Goal: Task Accomplishment & Management: Use online tool/utility

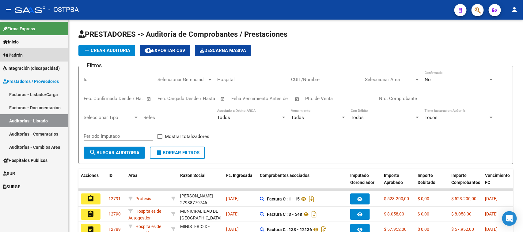
click at [26, 56] on link "Padrón" at bounding box center [34, 54] width 68 height 13
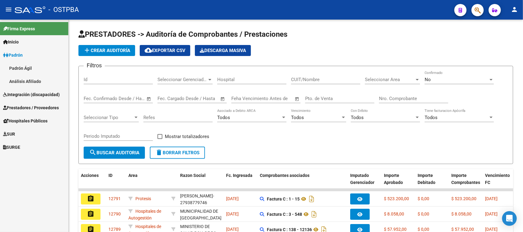
click at [30, 77] on link "Análisis Afiliado" at bounding box center [34, 81] width 68 height 13
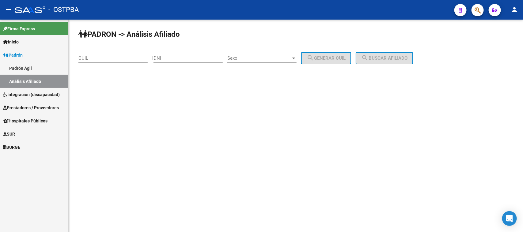
click at [166, 60] on input "DNI" at bounding box center [187, 58] width 69 height 6
paste input "10128069"
type input "10128069"
click at [247, 54] on div "Sexo Sexo" at bounding box center [261, 56] width 69 height 13
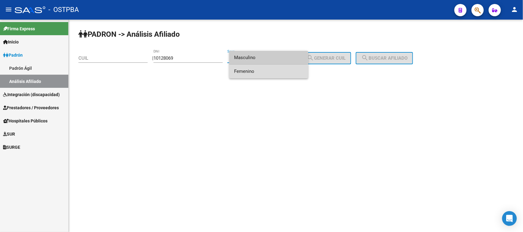
click at [252, 72] on span "Femenino" at bounding box center [268, 72] width 69 height 14
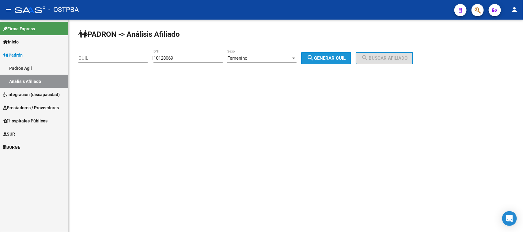
click at [314, 57] on mat-icon "search" at bounding box center [309, 57] width 7 height 7
type input "27-10128069-7"
click at [389, 58] on span "search Buscar afiliado" at bounding box center [384, 58] width 46 height 6
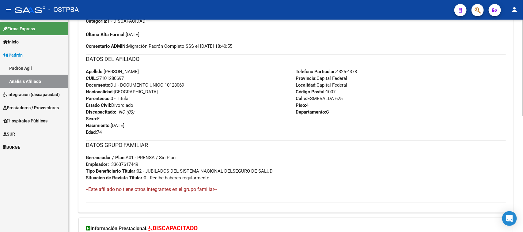
scroll to position [256, 0]
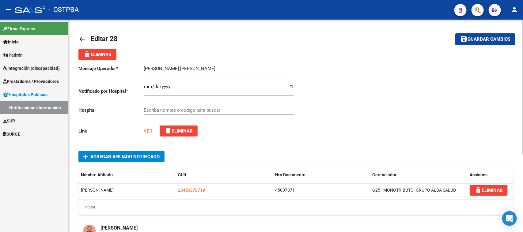
type input "HOSPITAL DE INFECCIOSAS FRANCISCO J. MUÑIZ"
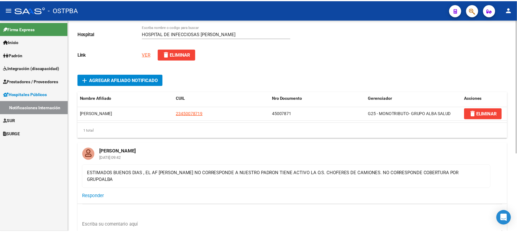
scroll to position [38, 0]
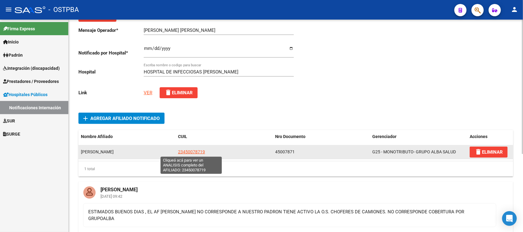
click at [185, 151] on span "23450078719" at bounding box center [191, 151] width 27 height 5
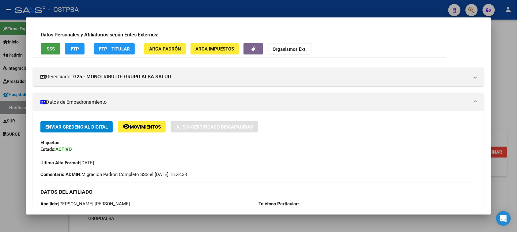
click at [47, 50] on span "SSS" at bounding box center [51, 49] width 8 height 6
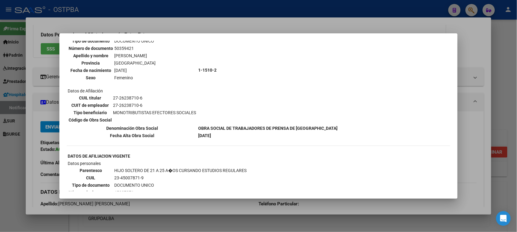
scroll to position [421, 0]
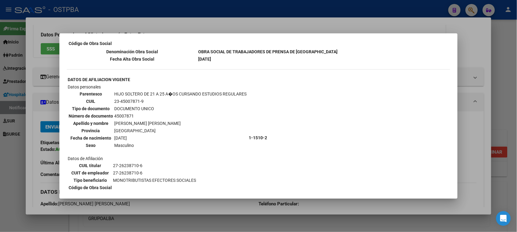
click at [476, 28] on div at bounding box center [258, 116] width 517 height 232
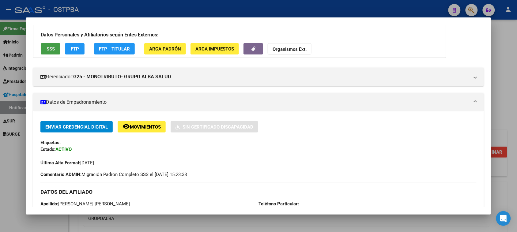
click at [42, 47] on button "SSS" at bounding box center [51, 48] width 20 height 11
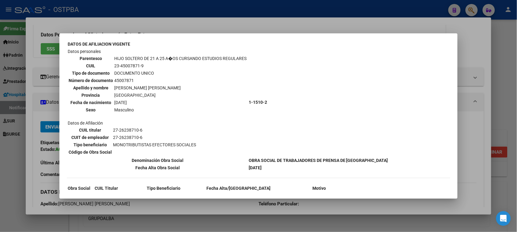
scroll to position [459, 0]
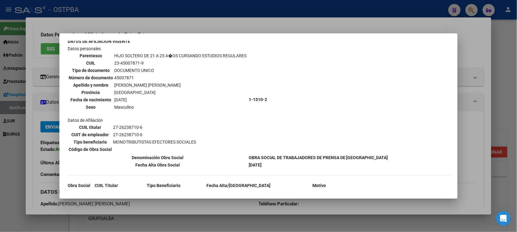
click at [475, 38] on div at bounding box center [258, 116] width 517 height 232
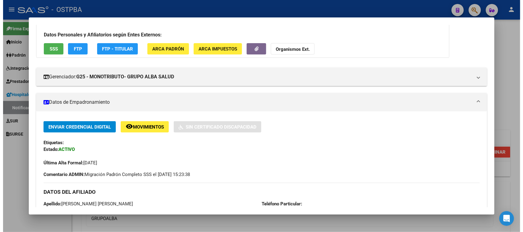
scroll to position [0, 0]
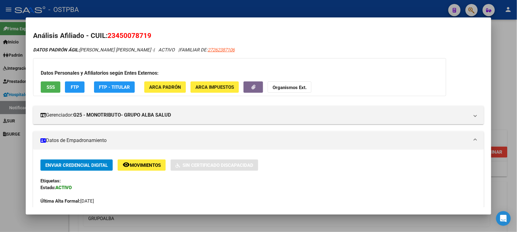
click at [512, 54] on div at bounding box center [258, 116] width 517 height 232
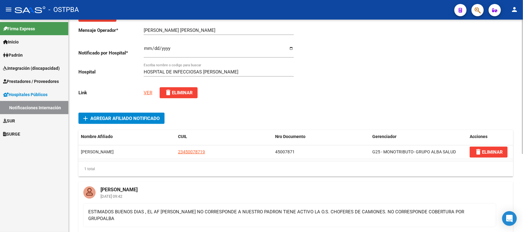
scroll to position [77, 0]
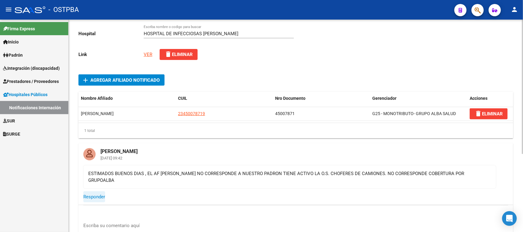
click at [95, 194] on span "Responder" at bounding box center [94, 197] width 22 height 6
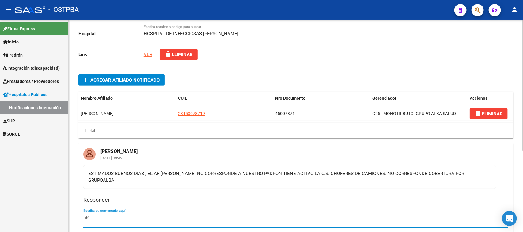
type textarea "b"
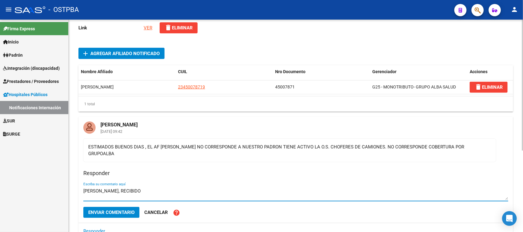
scroll to position [115, 0]
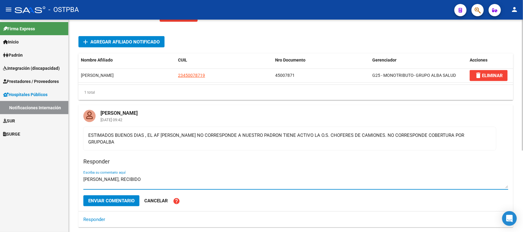
type textarea "BRIAN, RECIBIDO"
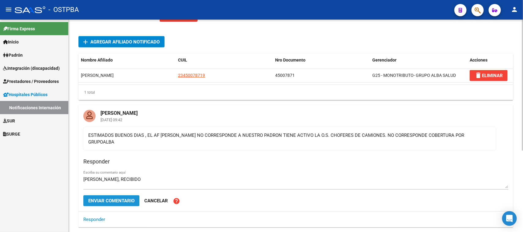
click at [109, 195] on button "Enviar comentario" at bounding box center [111, 200] width 56 height 11
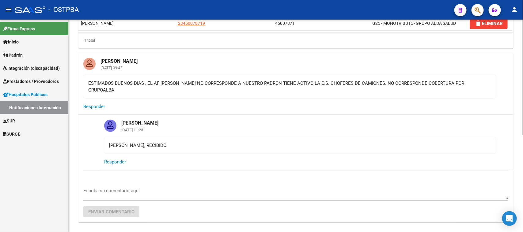
scroll to position [180, 0]
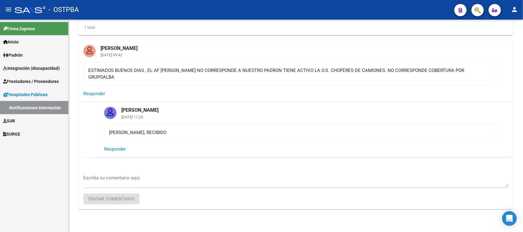
click at [25, 94] on span "Hospitales Públicos" at bounding box center [25, 94] width 44 height 7
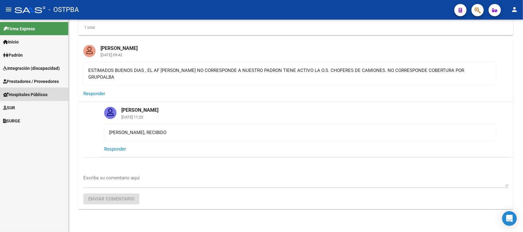
click at [25, 94] on span "Hospitales Públicos" at bounding box center [25, 94] width 44 height 7
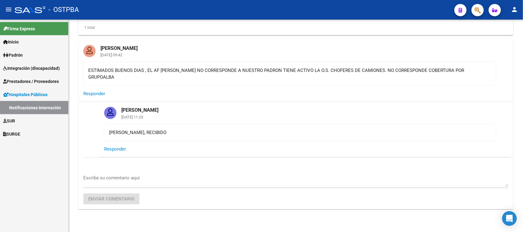
click at [22, 105] on link "Notificaciones Internación" at bounding box center [34, 107] width 68 height 13
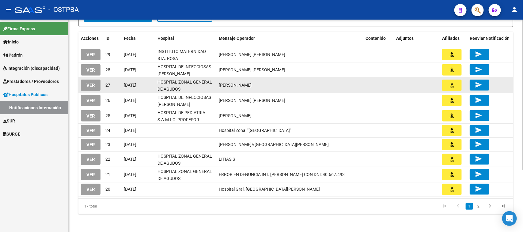
scroll to position [88, 0]
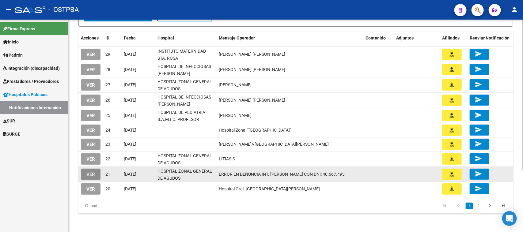
click at [92, 172] on span "VER" at bounding box center [90, 175] width 9 height 6
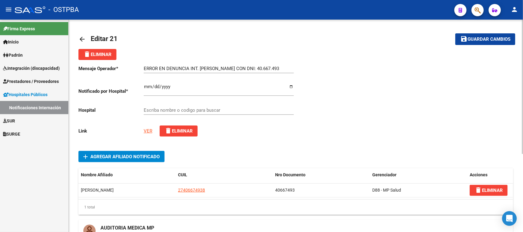
type input "HOSPITAL ZONAL GENERAL DE AGUDOS [PERSON_NAME]"
click at [80, 37] on mat-icon "arrow_back" at bounding box center [81, 39] width 7 height 7
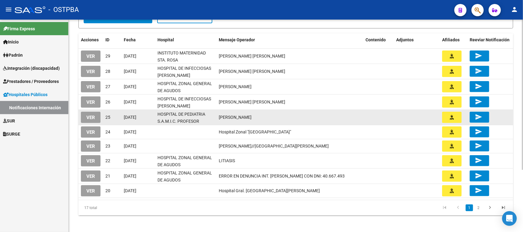
scroll to position [88, 0]
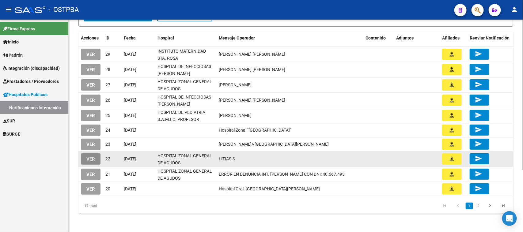
click at [92, 157] on span "VER" at bounding box center [90, 159] width 9 height 6
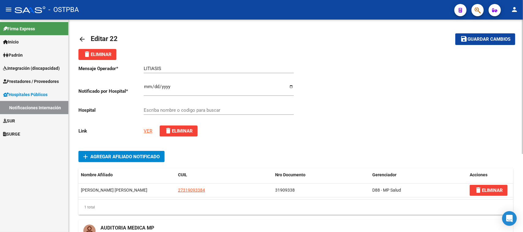
type input "HOSPITAL ZONAL GENERAL DE AGUDOS [PERSON_NAME]"
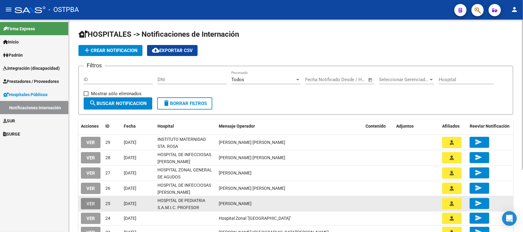
click at [91, 202] on span "VER" at bounding box center [90, 204] width 9 height 6
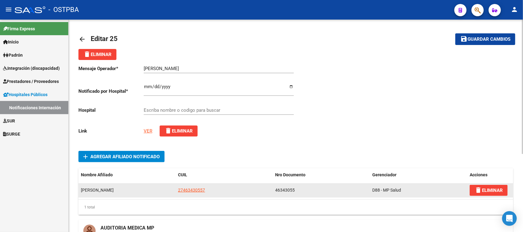
type input "HOSPITAL DE PEDIATRIA S.A.M.I.C. PROFESOR [PERSON_NAME][GEOGRAPHIC_DATA]"
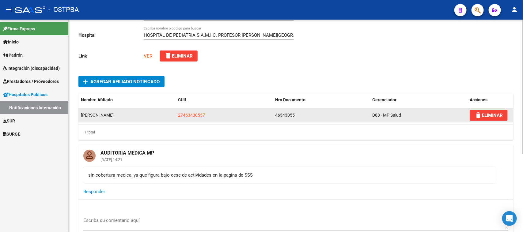
scroll to position [77, 0]
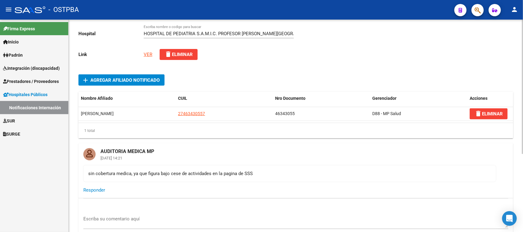
drag, startPoint x: 88, startPoint y: 172, endPoint x: 267, endPoint y: 172, distance: 178.8
click at [267, 172] on div "sin cobertura medica, ya que figura bajo cese de actividades en la pagina de SSS" at bounding box center [289, 173] width 403 height 7
copy div "sin cobertura medica, ya que figura bajo cese de actividades en la pagina de SSS"
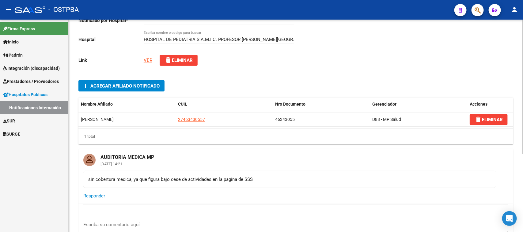
scroll to position [9, 0]
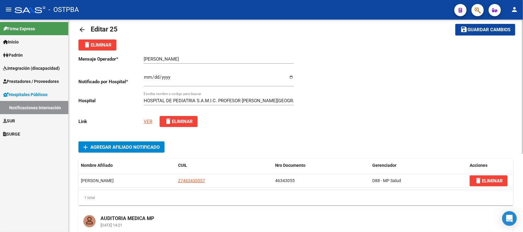
click at [80, 28] on mat-icon "arrow_back" at bounding box center [81, 29] width 7 height 7
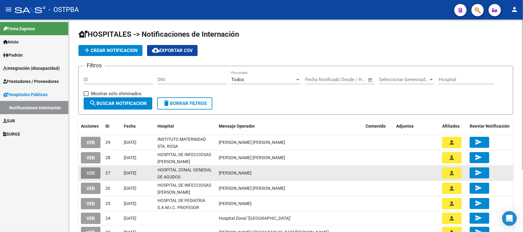
click at [92, 172] on span "VER" at bounding box center [90, 174] width 9 height 6
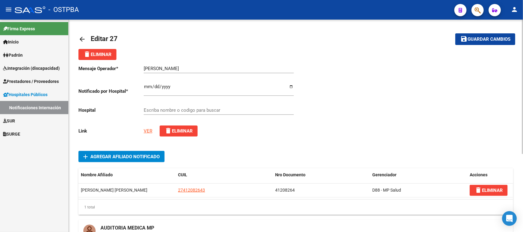
type input "HOSPITAL ZONAL GENERAL DE AGUDOS DR. ARTURO OÑATIVIA"
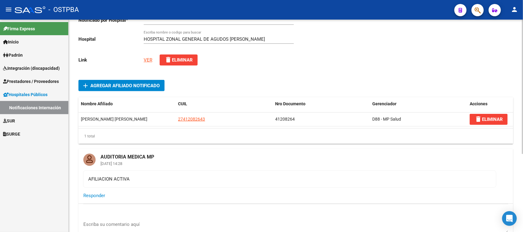
scroll to position [77, 0]
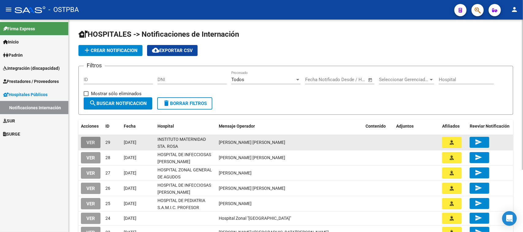
click at [88, 140] on span "VER" at bounding box center [90, 143] width 9 height 6
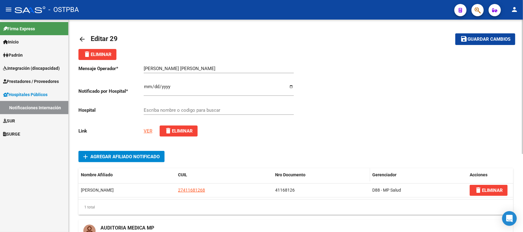
type input "INSTITUTO MATERNIDAD STA. ROSA"
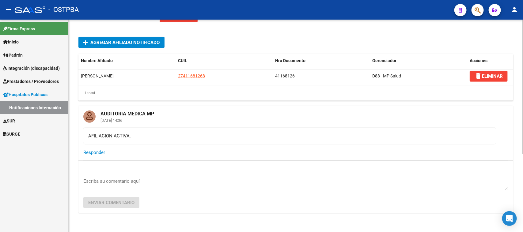
scroll to position [115, 0]
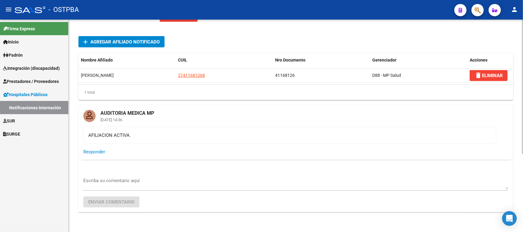
click at [77, 47] on div "arrow_back Editar 29 save Guardar cambios delete Eliminar Mensaje Operador * MA…" at bounding box center [296, 73] width 454 height 337
click at [240, 35] on div "Mensaje Operador * MACIEL, AGUSTINA ORNELLA Ingresar el texto Notificado por Ho…" at bounding box center [295, 86] width 434 height 282
click at [129, 135] on div "AFILIACION ACTIVA." at bounding box center [289, 135] width 403 height 7
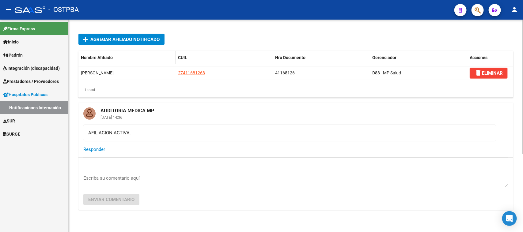
scroll to position [124, 0]
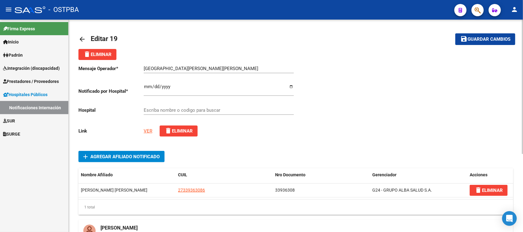
click at [236, 155] on div "add Agregar Afiliado Notificado" at bounding box center [295, 156] width 434 height 11
click at [149, 130] on link "VER" at bounding box center [148, 131] width 9 height 6
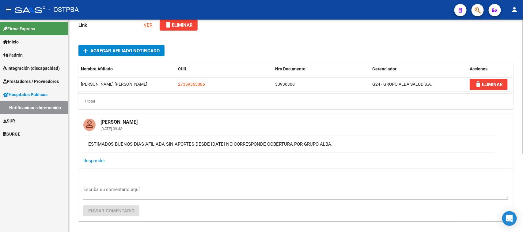
scroll to position [115, 0]
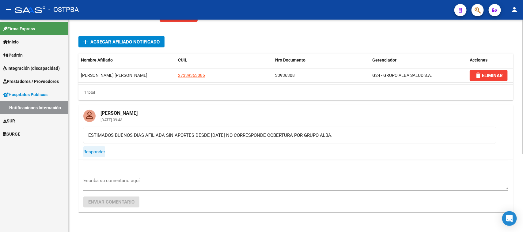
click at [89, 150] on span "Responder" at bounding box center [94, 152] width 22 height 6
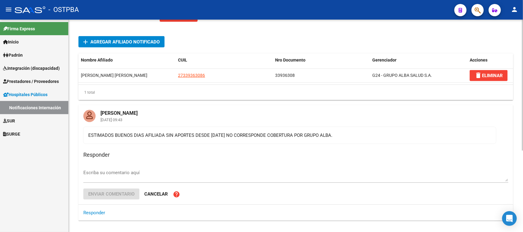
click at [163, 149] on div "Responder Escriba su comentario aquí Enviar comentario Cancelar help" at bounding box center [295, 174] width 425 height 61
drag, startPoint x: 88, startPoint y: 134, endPoint x: 345, endPoint y: 138, distance: 257.2
click at [345, 138] on div "ESTIMADOS BUENOS DIAS AFILIADA SIN APORTES DESDE JUNIO 2025 NO CORRESPONDE COBE…" at bounding box center [289, 135] width 403 height 7
copy div "ESTIMADOS BUENOS DIAS AFILIADA SIN APORTES DESDE JUNIO 2025 NO CORRESPONDE COBE…"
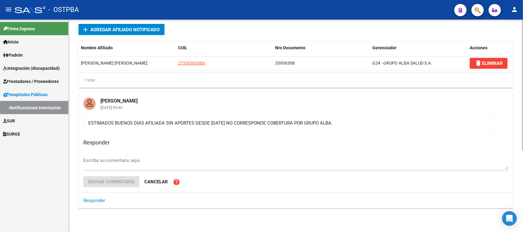
scroll to position [132, 0]
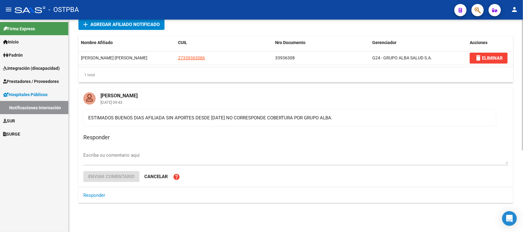
click at [97, 156] on textarea "Escriba su comentario aquí" at bounding box center [295, 158] width 425 height 12
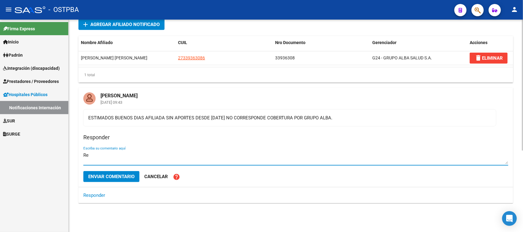
type textarea "R"
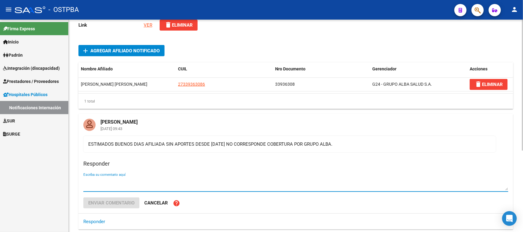
scroll to position [94, 0]
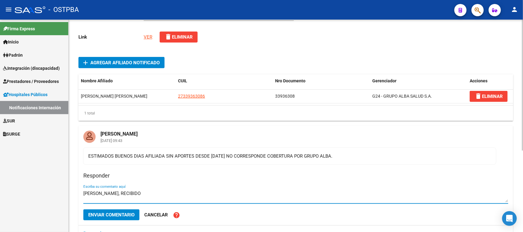
type textarea "HOLA BRIAN, RECIBIDO"
click at [110, 215] on span "Enviar comentario" at bounding box center [111, 215] width 46 height 6
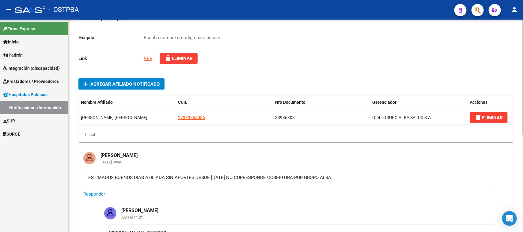
scroll to position [56, 0]
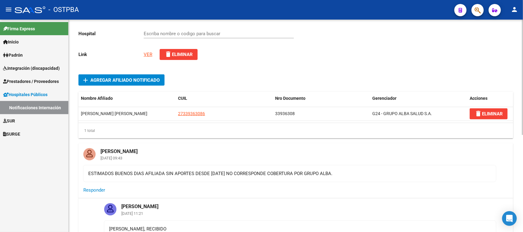
scroll to position [115, 0]
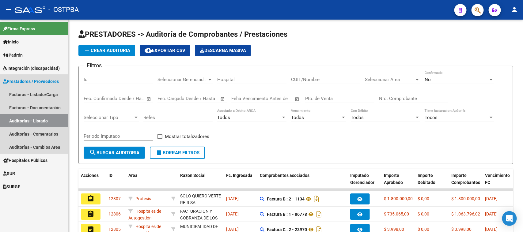
click at [12, 78] on span "Prestadores / Proveedores" at bounding box center [31, 81] width 56 height 7
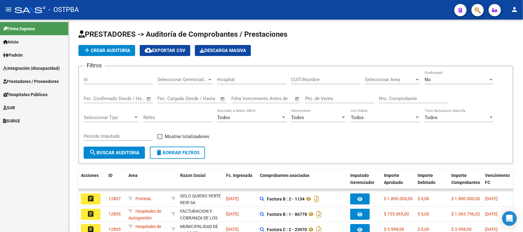
click at [14, 96] on span "Hospitales Públicos" at bounding box center [25, 94] width 44 height 7
click at [36, 107] on link "Notificaciones Internación" at bounding box center [34, 107] width 68 height 13
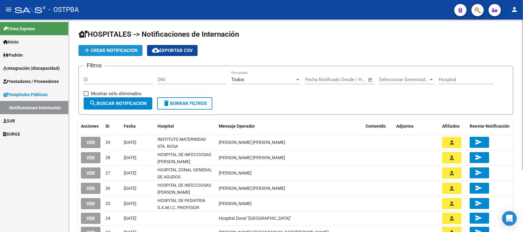
click at [104, 48] on span "add Crear Notificacion" at bounding box center [110, 51] width 54 height 6
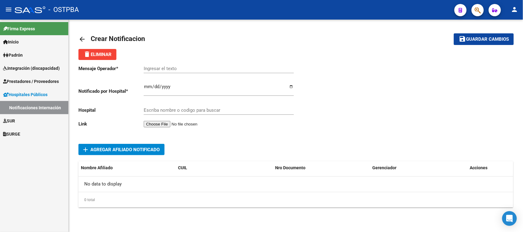
click at [144, 87] on input "Ingresar el fecha" at bounding box center [219, 89] width 150 height 10
click at [146, 84] on input "Ingresar el fecha" at bounding box center [219, 89] width 150 height 10
type input "[DATE]"
click at [160, 106] on div "Escriba nombre o codigo para buscar" at bounding box center [219, 108] width 150 height 13
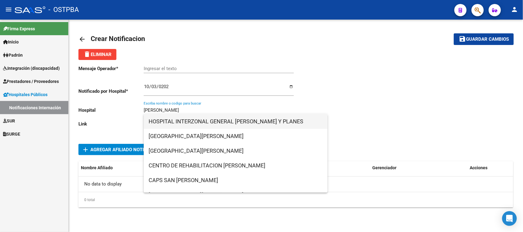
click at [248, 122] on span "HOSPITAL INTERZONAL GENERAL [PERSON_NAME] Y PLANES" at bounding box center [235, 121] width 174 height 15
type input "HOSPITAL INTERZONAL GENERAL [PERSON_NAME] Y PLANES"
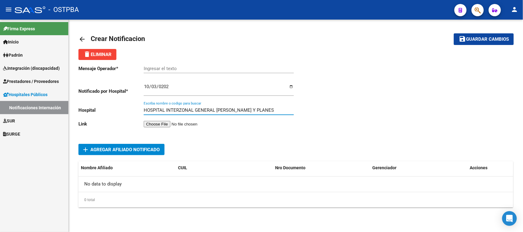
click at [174, 122] on input "file" at bounding box center [182, 124] width 77 height 6
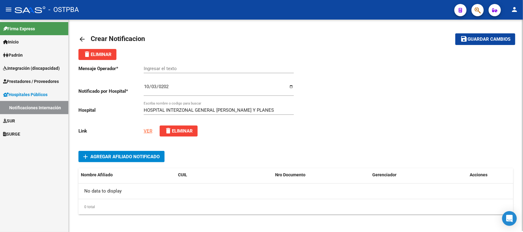
click at [124, 155] on span "Agregar Afiliado Notificado" at bounding box center [124, 157] width 69 height 6
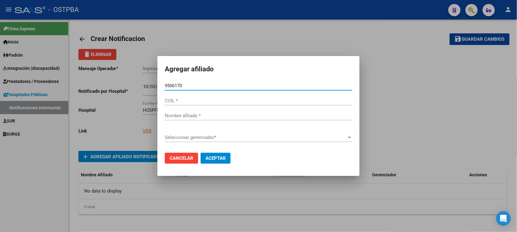
type input "95061700"
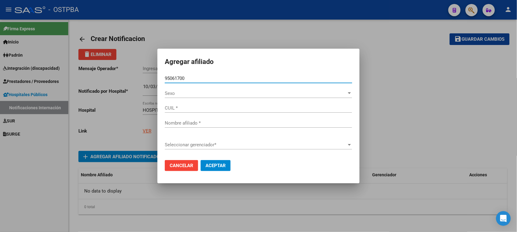
type input "23950617004"
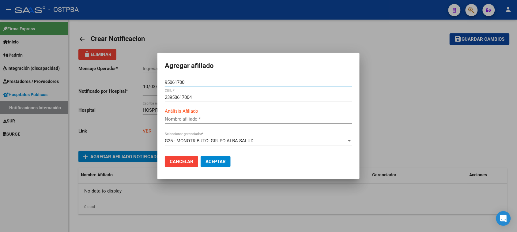
type input "DE LA [PERSON_NAME][GEOGRAPHIC_DATA]"
type input "95061700"
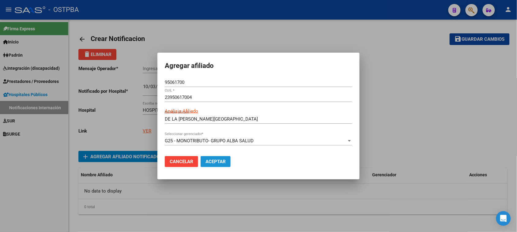
click at [218, 158] on button "Aceptar" at bounding box center [216, 161] width 30 height 11
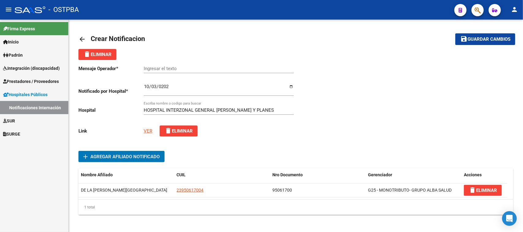
click at [173, 67] on input "Ingresar el texto" at bounding box center [219, 69] width 150 height 6
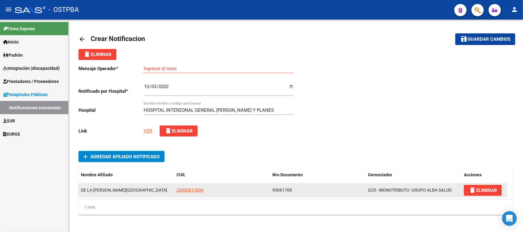
drag, startPoint x: 80, startPoint y: 189, endPoint x: 151, endPoint y: 188, distance: 70.4
click at [151, 188] on div "DE LA [PERSON_NAME][GEOGRAPHIC_DATA]" at bounding box center [126, 190] width 91 height 7
copy span "DE LA [PERSON_NAME][GEOGRAPHIC_DATA]"
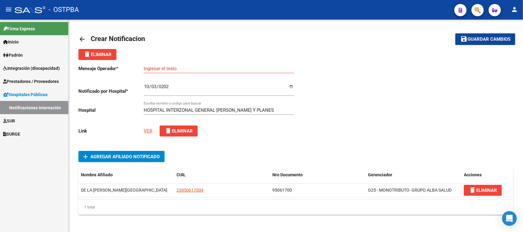
click at [152, 68] on input "Ingresar el texto" at bounding box center [219, 69] width 150 height 6
paste input "DE LA [PERSON_NAME][GEOGRAPHIC_DATA]"
type input "DE LA [PERSON_NAME]//"
click at [489, 37] on span "Guardar cambios" at bounding box center [488, 40] width 43 height 6
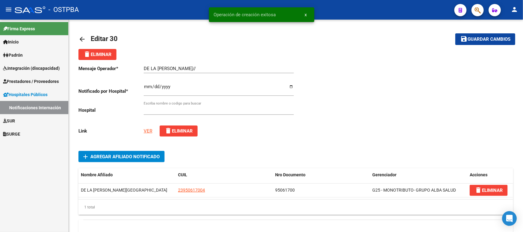
type input "HOSPITAL INTERZONAL GENERAL [PERSON_NAME] Y PLANES"
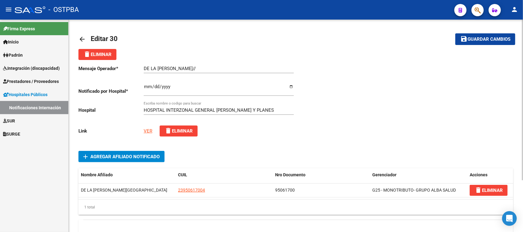
click at [82, 39] on mat-icon "arrow_back" at bounding box center [81, 39] width 7 height 7
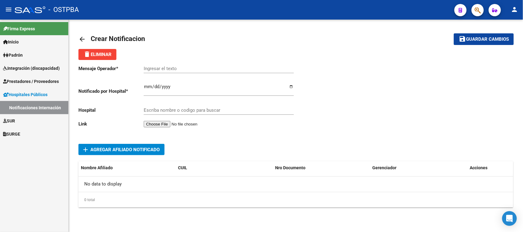
click at [145, 87] on input "Ingresar el fecha" at bounding box center [219, 89] width 150 height 10
type input "[DATE]"
click at [152, 110] on input "Escriba nombre o codigo para buscar" at bounding box center [219, 110] width 150 height 6
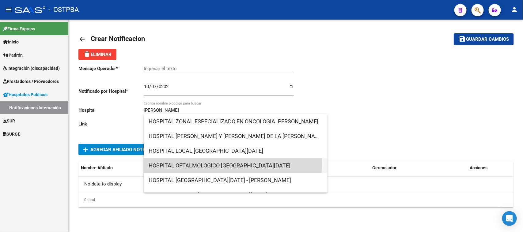
click at [190, 164] on span "HOSPITAL OFTALMOLOGICO [GEOGRAPHIC_DATA][DATE]" at bounding box center [235, 165] width 174 height 15
type input "HOSPITAL OFTALMOLOGICO [GEOGRAPHIC_DATA][DATE]"
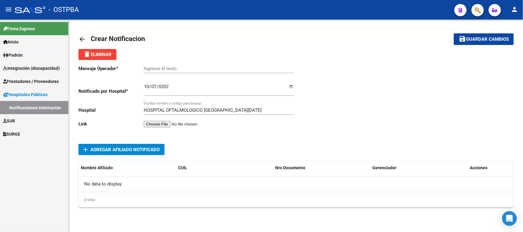
click at [161, 123] on input "file" at bounding box center [182, 124] width 77 height 6
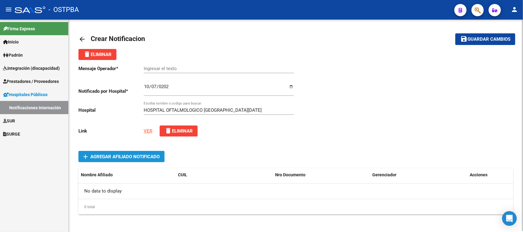
click at [126, 157] on span "Agregar Afiliado Notificado" at bounding box center [124, 157] width 69 height 6
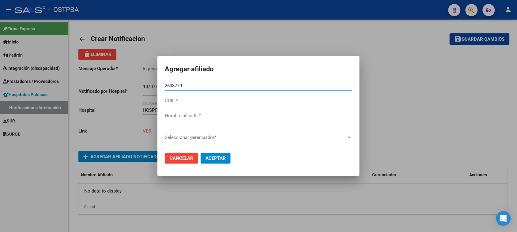
type input "26337793"
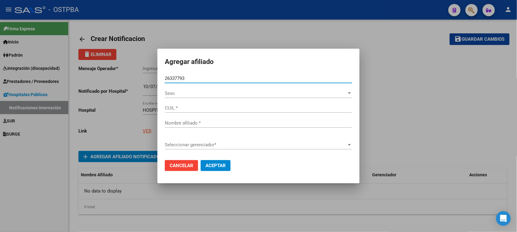
type input "27263377937"
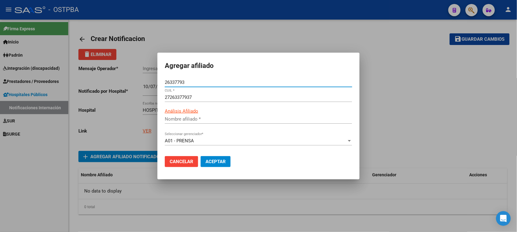
type input "[PERSON_NAME]"
type input "26337793"
click at [216, 162] on span "Aceptar" at bounding box center [215, 162] width 20 height 6
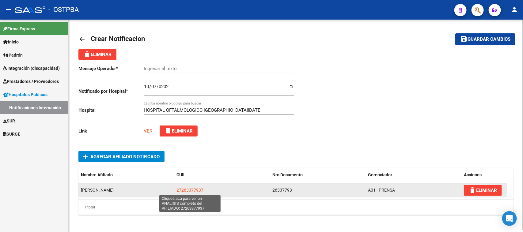
click at [182, 190] on span "27263377937" at bounding box center [190, 190] width 27 height 5
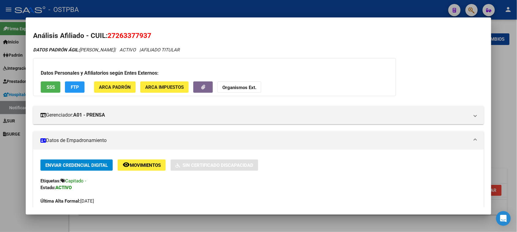
click at [513, 134] on div at bounding box center [258, 116] width 517 height 232
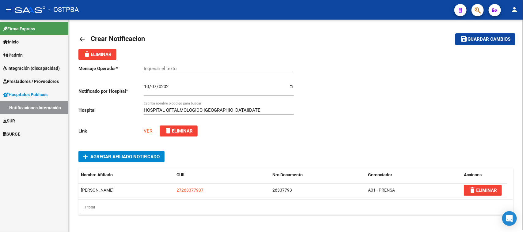
click at [482, 38] on span "Guardar cambios" at bounding box center [488, 40] width 43 height 6
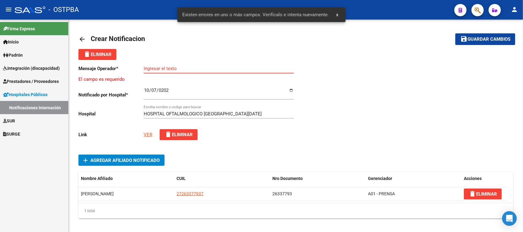
click at [149, 66] on input "Ingresar el texto" at bounding box center [219, 69] width 150 height 6
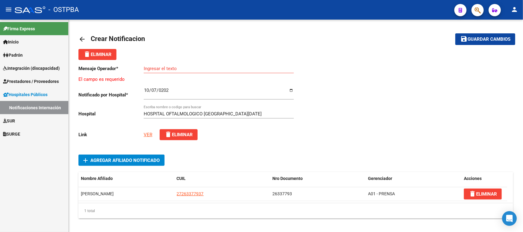
drag, startPoint x: 135, startPoint y: 194, endPoint x: 74, endPoint y: 191, distance: 61.0
click at [74, 191] on div "arrow_back Crear Notificacion save Guardar cambios delete Eliminar Mensaje Oper…" at bounding box center [296, 129] width 454 height 219
copy datatable-body-row "VAZQUEZ VALERIA ANALIA"
click at [152, 67] on input "Ingresar el texto" at bounding box center [219, 69] width 150 height 6
paste input "VAZQUEZ VALERIA ANALIA"
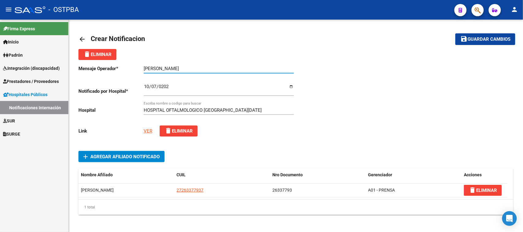
type input "VAZQUEZ VALERIA ANALIA"
click at [497, 39] on span "Guardar cambios" at bounding box center [488, 40] width 43 height 6
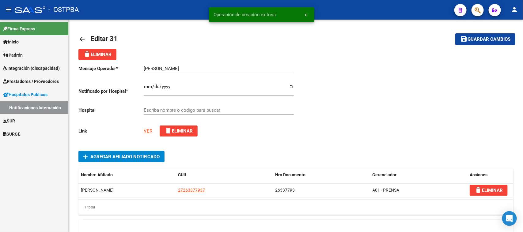
type input "HOSPITAL OFTALMOLOGICO SANTA LUCIA"
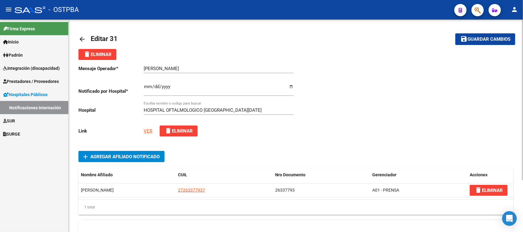
click at [81, 36] on mat-icon "arrow_back" at bounding box center [81, 39] width 7 height 7
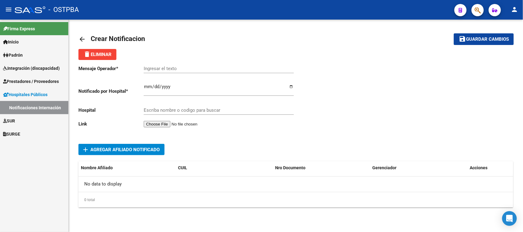
click at [147, 87] on input "Ingresar el fecha" at bounding box center [219, 89] width 150 height 10
type input "2025-10-04"
click at [158, 111] on input "Escriba nombre o codigo para buscar" at bounding box center [219, 110] width 150 height 6
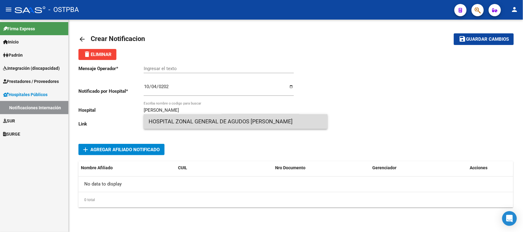
click at [259, 122] on span "HOSPITAL ZONAL GENERAL DE AGUDOS DR. LUCIO V. MELENDEZ" at bounding box center [235, 121] width 174 height 15
type input "HOSPITAL ZONAL GENERAL DE AGUDOS DR. LUCIO V. MELENDEZ"
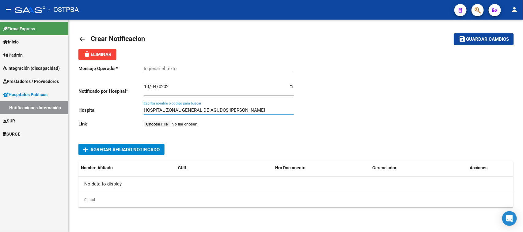
click at [161, 125] on input "file" at bounding box center [182, 124] width 77 height 6
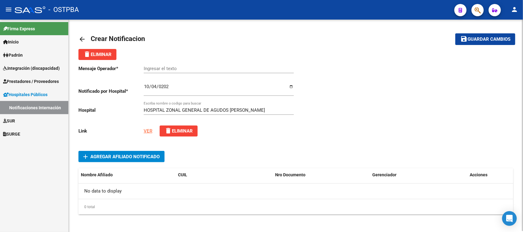
click at [146, 129] on link "VER" at bounding box center [148, 131] width 9 height 6
click at [113, 154] on span "Agregar Afiliado Notificado" at bounding box center [124, 157] width 69 height 6
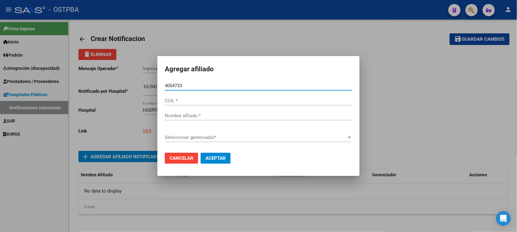
type input "40547331"
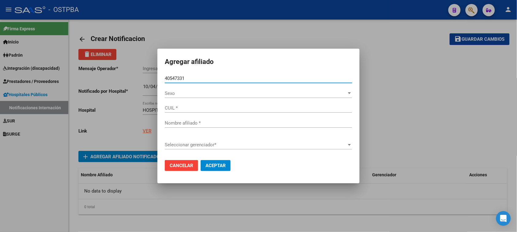
type input "27405473319"
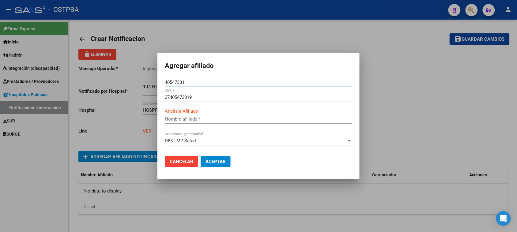
type input "DE BENEDETTI SAMANTA ROCIO"
type input "40547331"
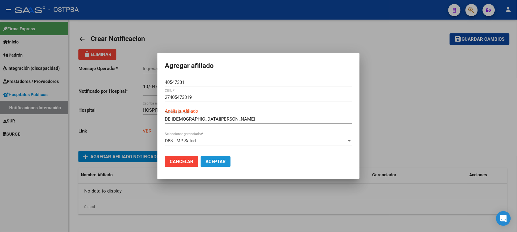
click at [220, 163] on span "Aceptar" at bounding box center [215, 162] width 20 height 6
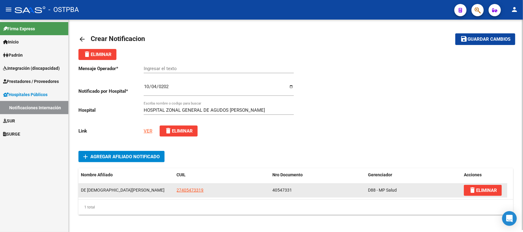
drag, startPoint x: 143, startPoint y: 190, endPoint x: 81, endPoint y: 189, distance: 62.5
click at [81, 189] on span "DE BENEDETTI SAMANTA ROCIO" at bounding box center [123, 190] width 84 height 5
copy span "DE BENEDETTI SAMANTA ROCIO"
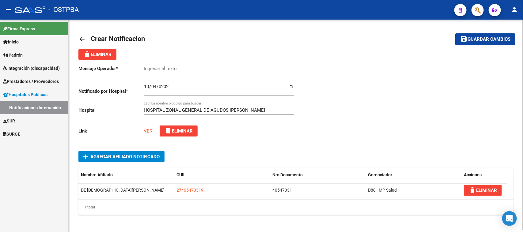
click at [163, 64] on div "Ingresar el texto" at bounding box center [219, 66] width 150 height 13
paste input "DE BENEDETTI SAMANTA ROCIO"
type input "DE BENEDETTI SAMANTA ROCIO"
click at [481, 37] on span "Guardar cambios" at bounding box center [488, 40] width 43 height 6
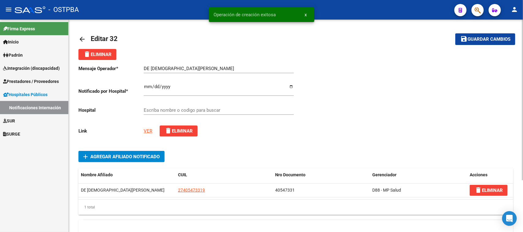
type input "HOSPITAL ZONAL GENERAL DE AGUDOS DR. LUCIO V. MELENDEZ"
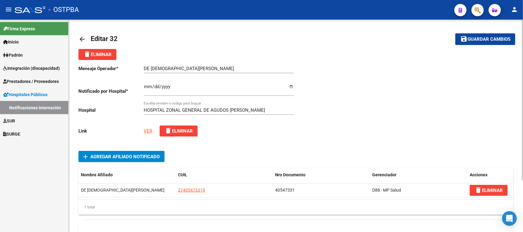
click at [80, 37] on mat-icon "arrow_back" at bounding box center [81, 39] width 7 height 7
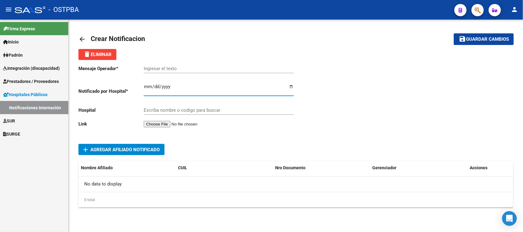
click at [146, 88] on input "Ingresar el fecha" at bounding box center [219, 89] width 150 height 10
type input "[DATE]"
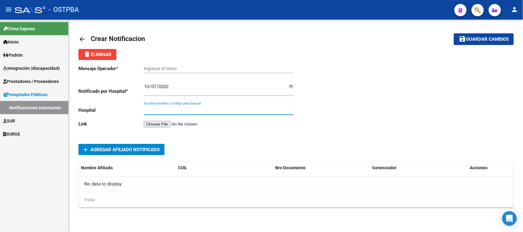
click at [149, 109] on input "Escriba nombre o codigo para buscar" at bounding box center [219, 110] width 150 height 6
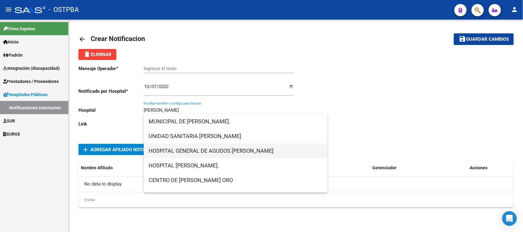
click at [172, 146] on span "HOSPITAL GENERAL DE AGUDOS JUAN A. FERNANDEZ" at bounding box center [235, 151] width 174 height 15
type input "HOSPITAL GENERAL DE AGUDOS JUAN A. FERNANDEZ"
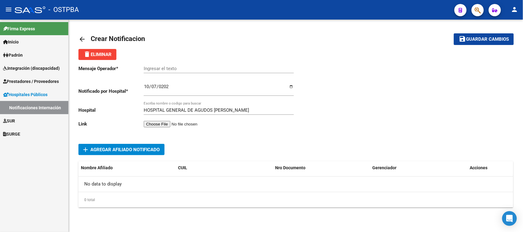
click at [155, 123] on input "file" at bounding box center [182, 124] width 77 height 6
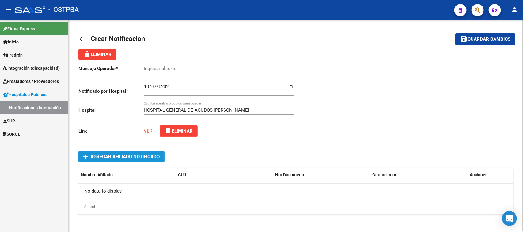
click at [103, 155] on span "Agregar Afiliado Notificado" at bounding box center [124, 157] width 69 height 6
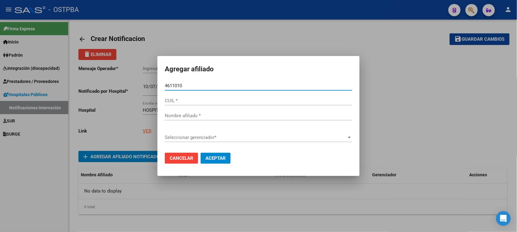
type input "46110102"
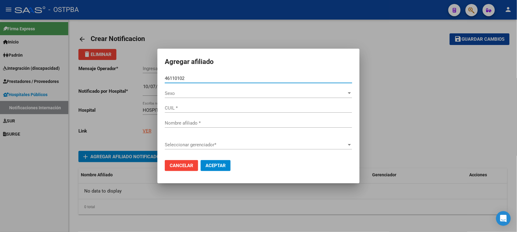
type input "27461101025"
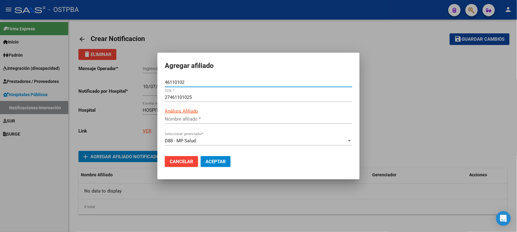
type input "MARTINEZ JENNIFER BELEN"
type input "46110102"
click at [210, 159] on span "Aceptar" at bounding box center [215, 162] width 20 height 6
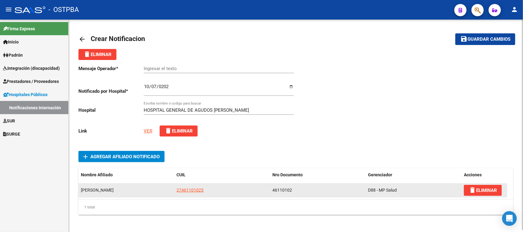
drag, startPoint x: 139, startPoint y: 188, endPoint x: 160, endPoint y: 196, distance: 22.8
click at [82, 190] on div "MARTINEZ JENNIFER BELEN" at bounding box center [126, 190] width 91 height 7
copy span "MARTINEZ JENNIFER BELEN"
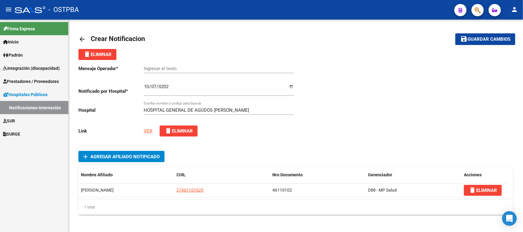
click at [149, 69] on input "Ingresar el texto" at bounding box center [219, 69] width 150 height 6
paste input "MARTINEZ JENNIFER BELEN"
type input "MARTINEZ JENNIFER BELEN"
click at [472, 38] on span "Guardar cambios" at bounding box center [488, 40] width 43 height 6
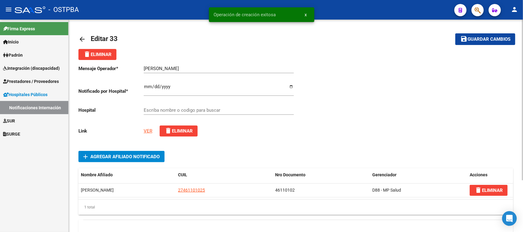
type input "HOSPITAL GENERAL DE AGUDOS JUAN A. FERNANDEZ"
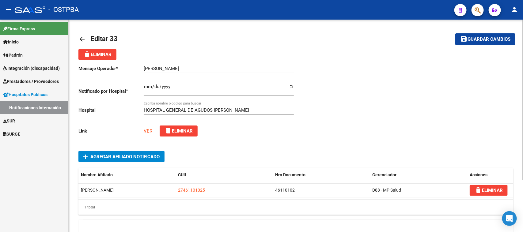
click at [478, 37] on span "Guardar cambios" at bounding box center [488, 40] width 43 height 6
click at [80, 40] on mat-icon "arrow_back" at bounding box center [81, 39] width 7 height 7
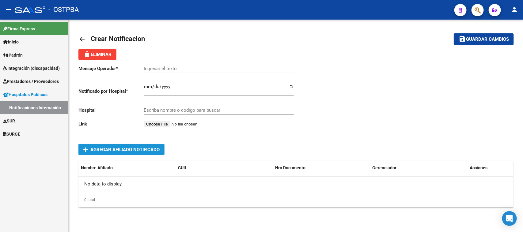
click at [97, 148] on span "Agregar Afiliado Notificado" at bounding box center [124, 150] width 69 height 6
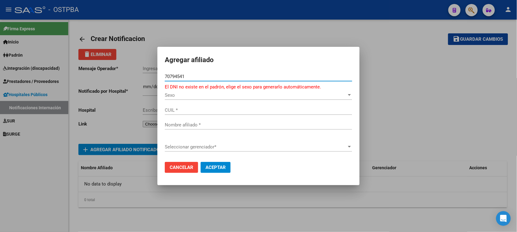
type input "70794541"
click at [113, 115] on div at bounding box center [258, 116] width 517 height 232
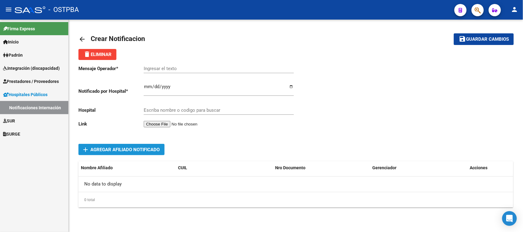
click at [112, 147] on span "Agregar Afiliado Notificado" at bounding box center [124, 150] width 69 height 6
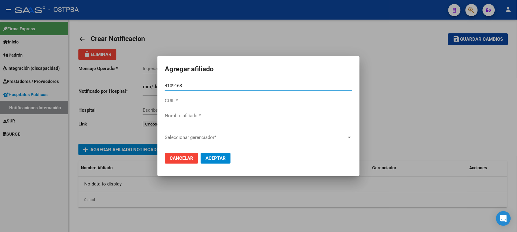
type input "41091688"
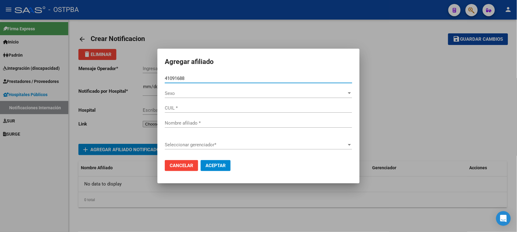
type input "27410916881"
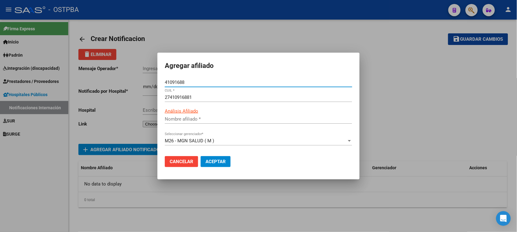
type input "BELOKUREK DAIANA SOLANGE"
type input "41091688"
click at [217, 161] on span "Aceptar" at bounding box center [215, 162] width 20 height 6
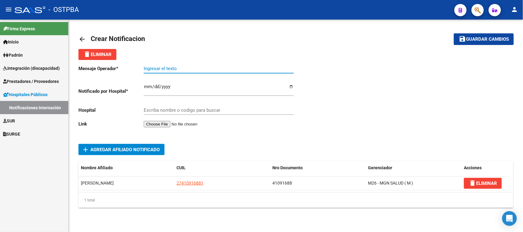
click at [156, 66] on input "Ingresar el texto" at bounding box center [219, 69] width 150 height 6
drag, startPoint x: 146, startPoint y: 182, endPoint x: 77, endPoint y: 183, distance: 69.5
click at [77, 183] on div "arrow_back Crear Notificacion save Guardar cambios delete Eliminar Mensaje Oper…" at bounding box center [296, 124] width 454 height 208
copy datatable-body-row "BELOKUREK DAIANA SOLANGE"
click at [146, 67] on input "Ingresar el texto" at bounding box center [219, 69] width 150 height 6
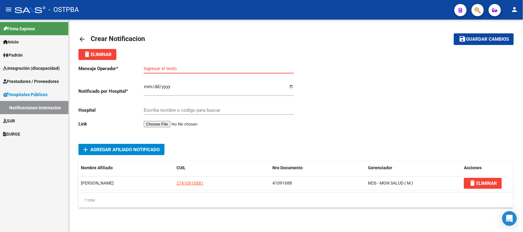
paste input "BELOKUREK DAIANA SOLANGE"
type input "BELOKUREK DAIANA SOLANGE//"
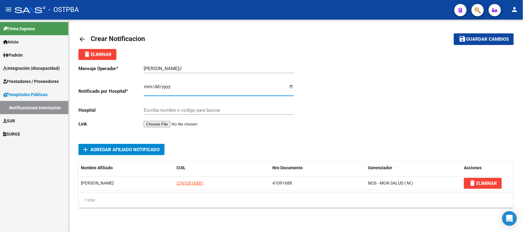
click at [146, 86] on input "Ingresar el fecha" at bounding box center [219, 89] width 150 height 10
type input "2025-09-08"
click at [152, 111] on input "Escriba nombre o codigo para buscar" at bounding box center [219, 110] width 150 height 6
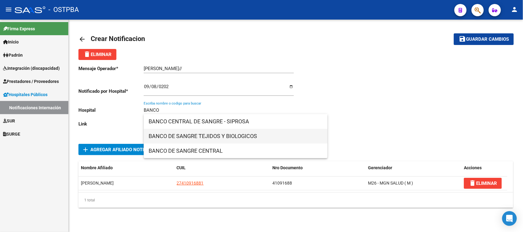
click at [166, 133] on span "BANCO DE SANGRE TEJIDOS Y BIOLOGICOS" at bounding box center [235, 136] width 174 height 15
type input "BANCO DE SANGRE TEJIDOS Y BIOLOGICOS"
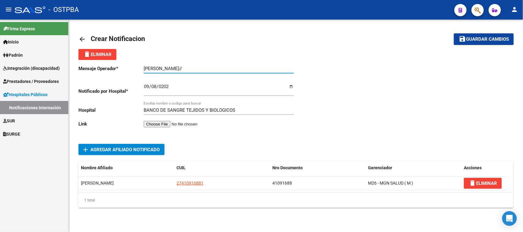
click at [218, 66] on input "BELOKUREK DAIANA SOLANGE//" at bounding box center [219, 69] width 150 height 6
paste input "Banco de sangre tejidos y biológicos"
type input "BELOKUREK DAIANA SOLANGE//Banco de sangre tejidos y biológicos"
click at [168, 123] on input "file" at bounding box center [182, 124] width 77 height 6
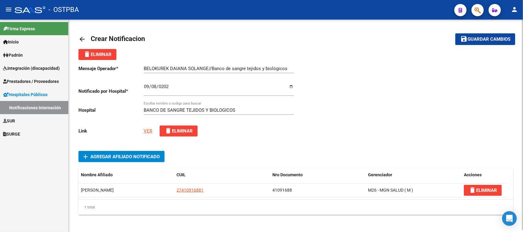
click at [472, 37] on span "Guardar cambios" at bounding box center [488, 40] width 43 height 6
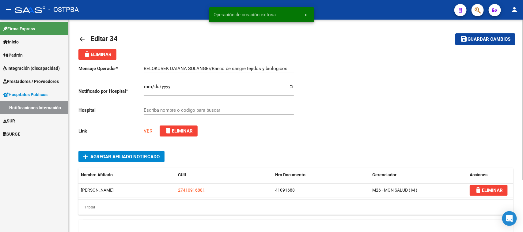
type input "BANCO DE SANGRE TEJIDOS Y BIOLOGICOS"
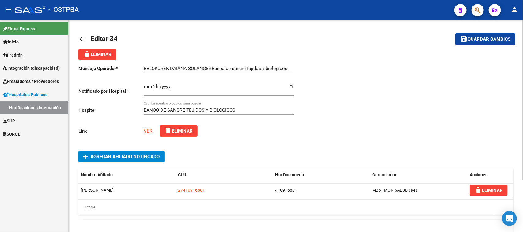
click at [81, 37] on mat-icon "arrow_back" at bounding box center [81, 39] width 7 height 7
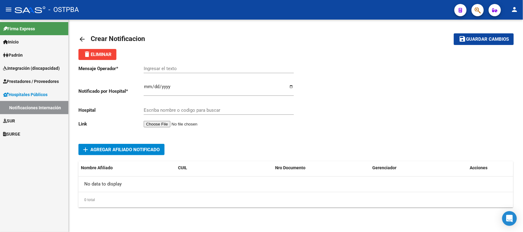
click at [81, 37] on mat-icon "arrow_back" at bounding box center [81, 39] width 7 height 7
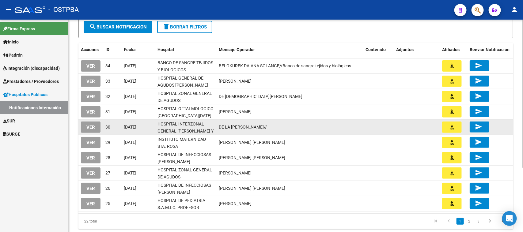
scroll to position [92, 0]
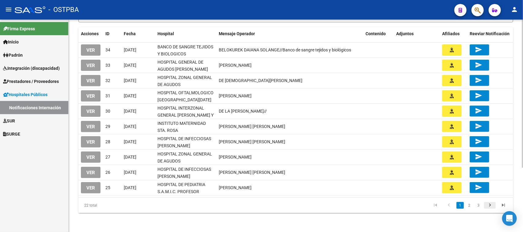
click at [490, 204] on icon "go to next page" at bounding box center [490, 205] width 8 height 7
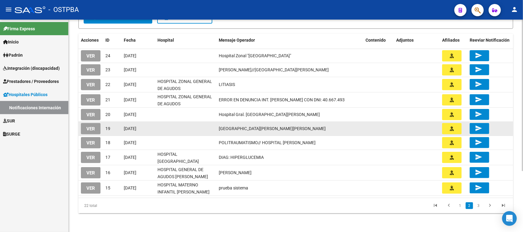
scroll to position [0, 0]
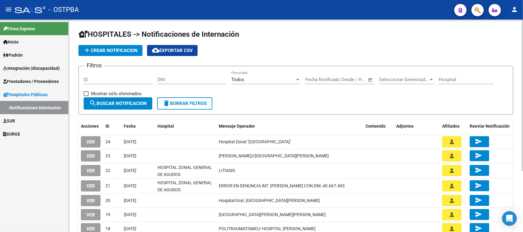
click at [126, 49] on span "add Crear Notificacion" at bounding box center [110, 51] width 54 height 6
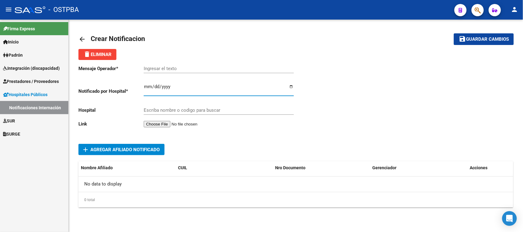
click at [144, 86] on input "Ingresar el fecha" at bounding box center [219, 89] width 150 height 10
type input "2025-10-06"
click at [155, 106] on div "Escriba nombre o codigo para buscar" at bounding box center [219, 108] width 150 height 13
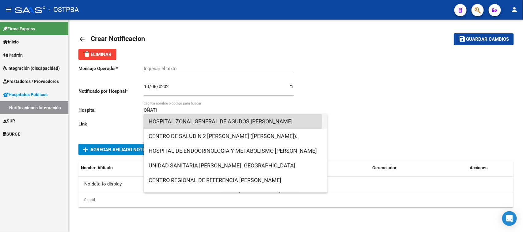
click at [159, 121] on span "HOSPITAL ZONAL GENERAL DE AGUDOS DR. ARTURO OÑATIVIA" at bounding box center [235, 121] width 174 height 15
type input "HOSPITAL ZONAL GENERAL DE AGUDOS DR. ARTURO OÑATIVIA"
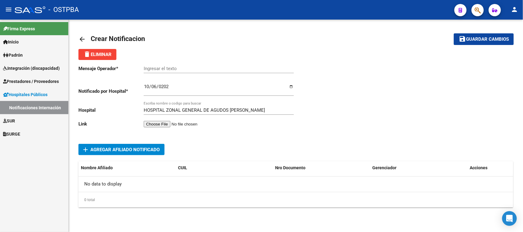
click at [169, 123] on input "file" at bounding box center [182, 124] width 77 height 6
click at [158, 122] on input "file" at bounding box center [182, 124] width 77 height 6
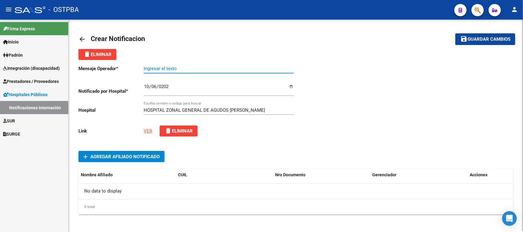
paste input "PIRIS STEFANIA"
type input "PIRIS STEFANIA"
click at [109, 155] on span "Agregar Afiliado Notificado" at bounding box center [124, 157] width 69 height 6
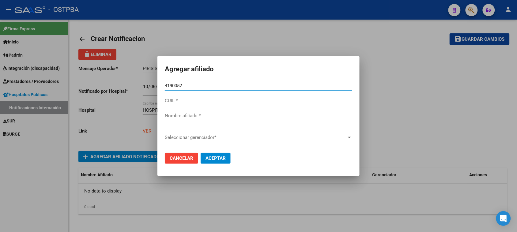
type input "41900529"
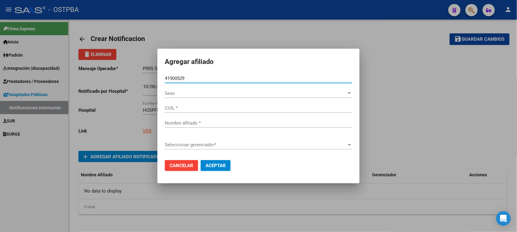
type input "27419005296"
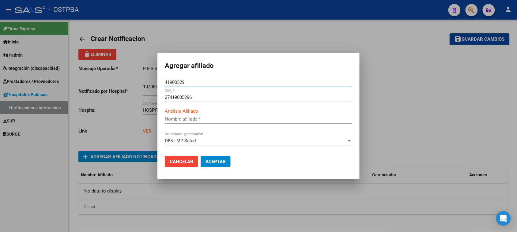
type input "PIRIS STEFANIA SOLEDAD"
type input "41900529"
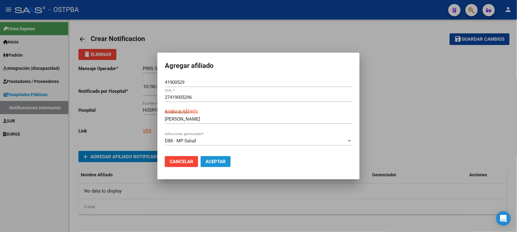
click at [217, 159] on span "Aceptar" at bounding box center [215, 162] width 20 height 6
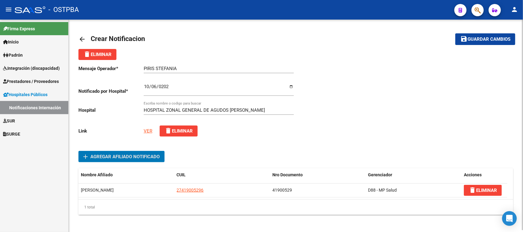
click at [478, 37] on span "Guardar cambios" at bounding box center [488, 40] width 43 height 6
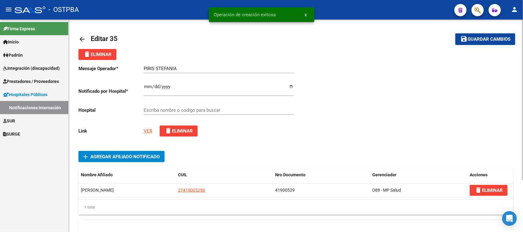
type input "HOSPITAL ZONAL GENERAL DE AGUDOS DR. ARTURO OÑATIVIA"
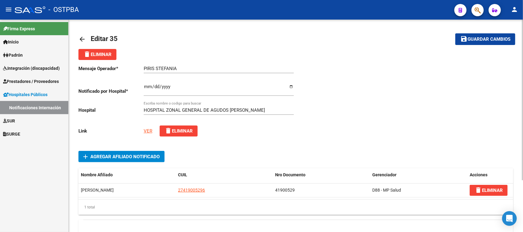
click at [80, 38] on mat-icon "arrow_back" at bounding box center [81, 39] width 7 height 7
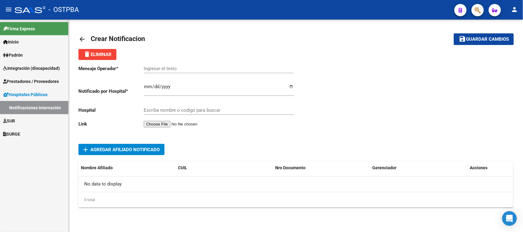
click at [145, 86] on input "Ingresar el fecha" at bounding box center [219, 89] width 150 height 10
type input "2025-10-03"
click at [149, 110] on input "Escriba nombre o codigo para buscar" at bounding box center [219, 110] width 150 height 6
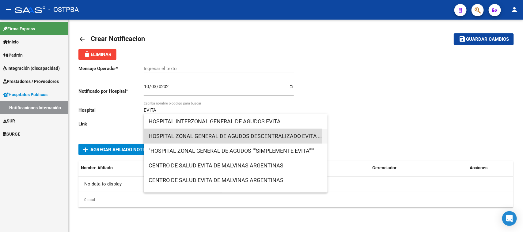
click at [230, 134] on span "HOSPITAL ZONAL GENERAL DE AGUDOS DESCENTRALIZADO EVITA PUEBLO" at bounding box center [235, 136] width 174 height 15
type input "HOSPITAL ZONAL GENERAL DE AGUDOS DESCENTRALIZADO EVITA PUEBLO"
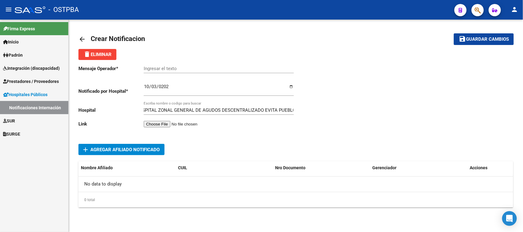
click at [170, 125] on input "file" at bounding box center [182, 124] width 77 height 6
click at [113, 147] on span "Agregar Afiliado Notificado" at bounding box center [124, 150] width 69 height 6
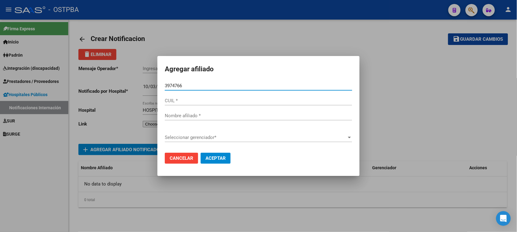
type input "39747667"
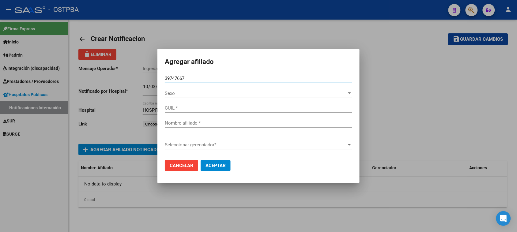
type input "20397476678"
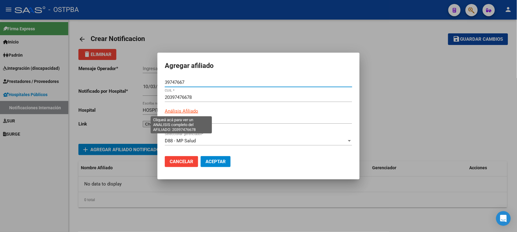
type input "GIL JOSE JONATHAN GABRIEL"
type input "39747667"
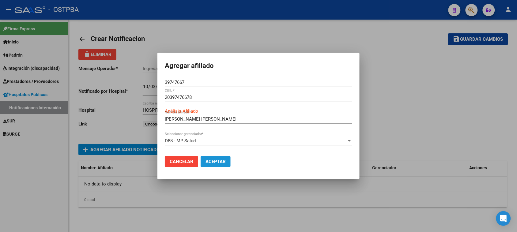
click at [218, 162] on span "Aceptar" at bounding box center [215, 162] width 20 height 6
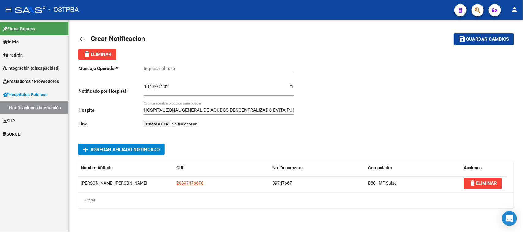
drag, startPoint x: 148, startPoint y: 183, endPoint x: 77, endPoint y: 184, distance: 71.0
click at [77, 184] on div "arrow_back Crear Notificacion save Guardar cambios delete Eliminar Mensaje Oper…" at bounding box center [296, 124] width 454 height 208
click at [80, 190] on datatable-selection "GIL JOSE JONATHAN GABRIEL 20397476678 39747667 D88 - MP Salud delete ELIMINAR" at bounding box center [292, 189] width 429 height 6
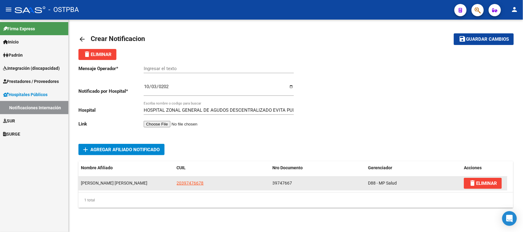
drag, startPoint x: 81, startPoint y: 182, endPoint x: 122, endPoint y: 181, distance: 41.3
click at [122, 181] on span "GIL JOSE JONATHAN GABRIEL" at bounding box center [114, 183] width 66 height 5
copy span "GIL JOSE JONATHAN"
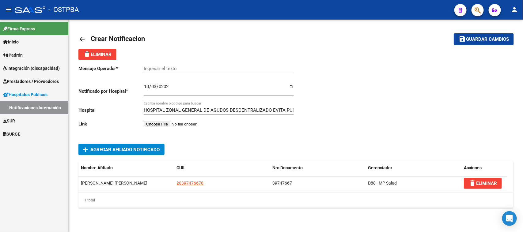
click at [141, 66] on p "Mensaje Operador *" at bounding box center [110, 68] width 65 height 7
click at [147, 67] on input "Ingresar el texto" at bounding box center [219, 69] width 150 height 6
paste input "GIL JOSE JONATHAN"
type input "GIL JOSE JONATHAN"
click at [165, 123] on input "file" at bounding box center [182, 124] width 77 height 6
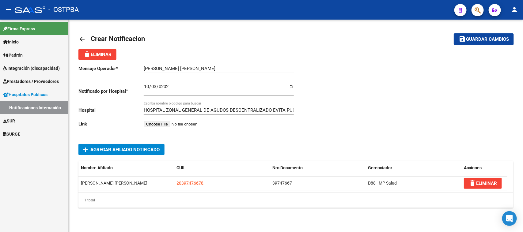
click at [169, 123] on input "file" at bounding box center [182, 124] width 77 height 6
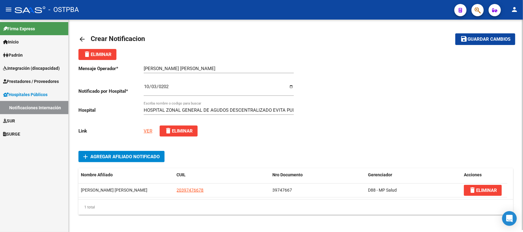
click at [149, 130] on link "VER" at bounding box center [148, 131] width 9 height 6
click at [476, 37] on span "Guardar cambios" at bounding box center [488, 40] width 43 height 6
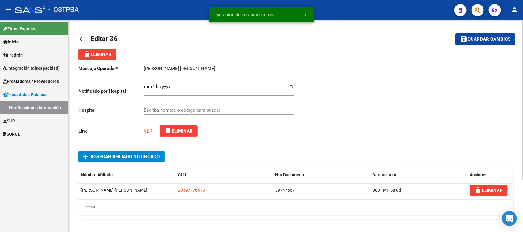
type input "HOSPITAL ZONAL GENERAL DE AGUDOS DESCENTRALIZADO EVITA PUEBLO"
click at [80, 36] on mat-icon "arrow_back" at bounding box center [81, 39] width 7 height 7
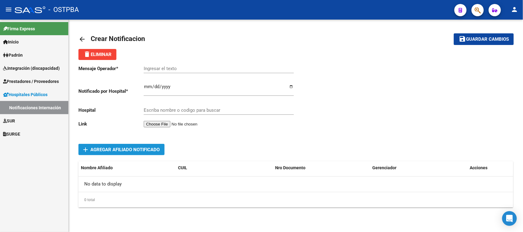
click at [120, 149] on span "Agregar Afiliado Notificado" at bounding box center [124, 150] width 69 height 6
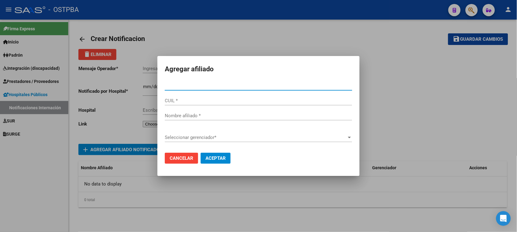
type input "46110102"
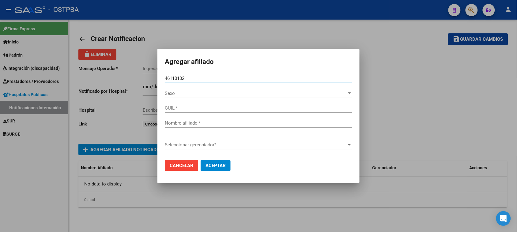
type input "27461101025"
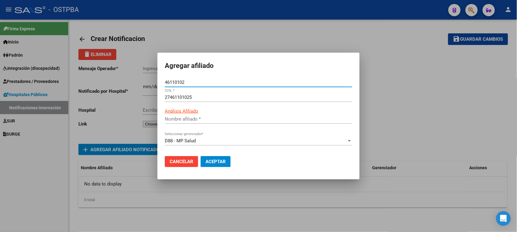
type input "MARTINEZ JENNIFER BELEN"
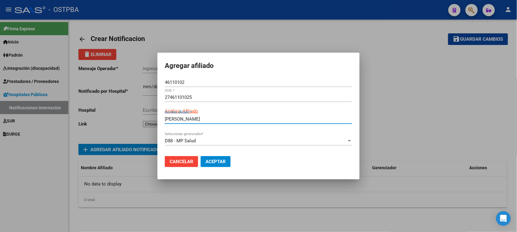
click at [229, 118] on input "MARTINEZ JENNIFER BELEN" at bounding box center [258, 119] width 187 height 6
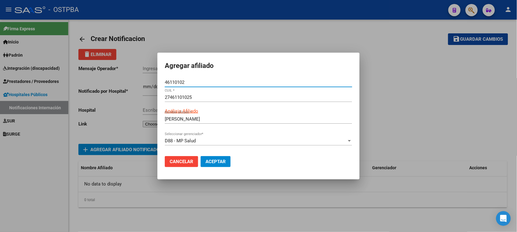
drag, startPoint x: 195, startPoint y: 81, endPoint x: 142, endPoint y: 80, distance: 53.6
click at [142, 80] on div "Agregar afiliado 46110102 Nro Documento * 27461101025 CUIL * ARCA Padrón Anális…" at bounding box center [258, 116] width 517 height 232
type input "26548603"
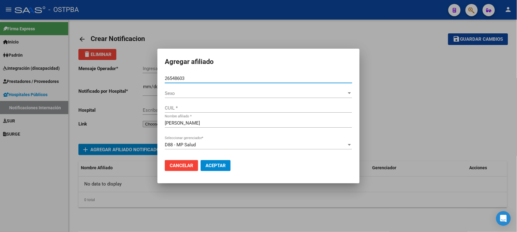
type input "27265486032"
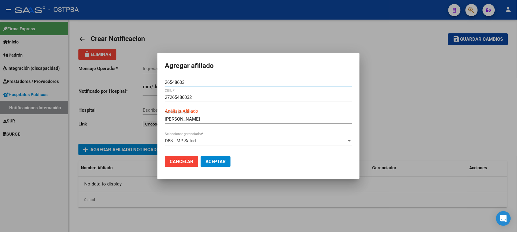
type input "PALAVECINO DOMIGA OFELIA"
type input "26548603"
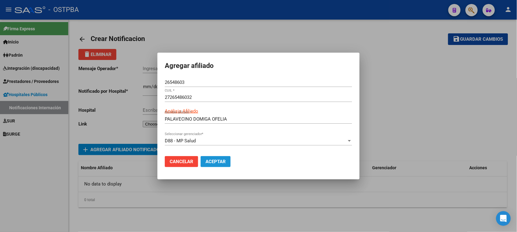
click at [220, 159] on span "Aceptar" at bounding box center [215, 162] width 20 height 6
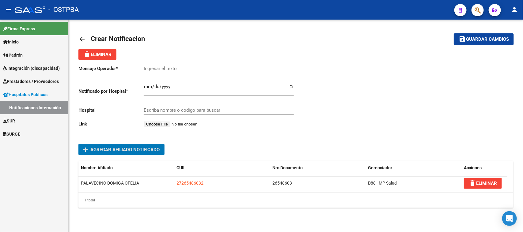
click at [146, 88] on input "Ingresar el fecha" at bounding box center [219, 89] width 150 height 10
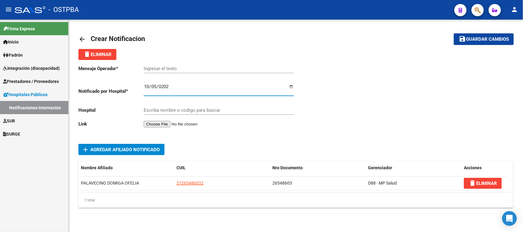
type input "2025-10-05"
click at [176, 109] on input "Escriba nombre o codigo para buscar" at bounding box center [219, 110] width 150 height 6
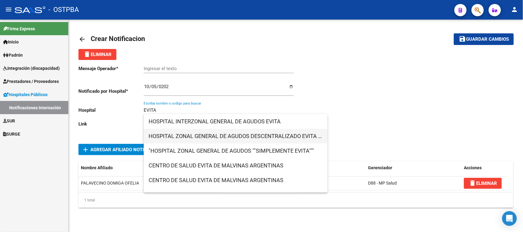
click at [208, 135] on span "HOSPITAL ZONAL GENERAL DE AGUDOS DESCENTRALIZADO EVITA PUEBLO" at bounding box center [235, 136] width 174 height 15
type input "HOSPITAL ZONAL GENERAL DE AGUDOS DESCENTRALIZADO EVITA PUEBLO"
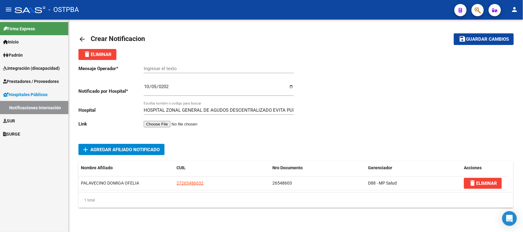
drag, startPoint x: 143, startPoint y: 182, endPoint x: 72, endPoint y: 177, distance: 70.9
click at [72, 177] on div "arrow_back Crear Notificacion save Guardar cambios delete Eliminar Mensaje Oper…" at bounding box center [296, 124] width 454 height 208
copy datatable-body-row "PALAVECINO DOMIGA OFELIA"
click at [156, 68] on input "Ingresar el texto" at bounding box center [219, 69] width 150 height 6
paste input "PALAVECINO DOMIGA OFELIA"
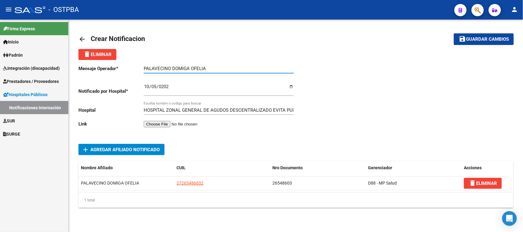
type input "PALAVECINO DOMIGA OFELIA"
click at [474, 37] on span "Guardar cambios" at bounding box center [487, 40] width 43 height 6
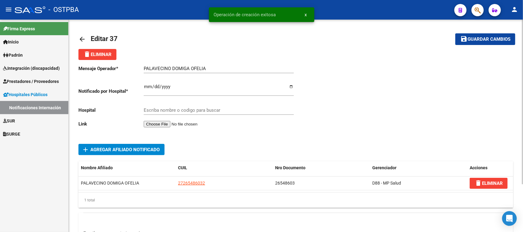
type input "HOSPITAL ZONAL GENERAL DE AGUDOS DESCENTRALIZADO EVITA PUEBLO"
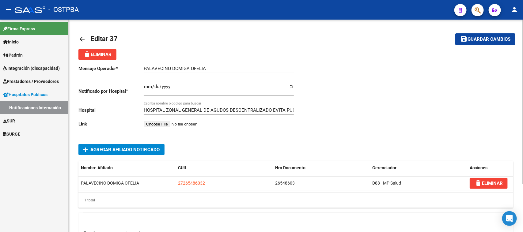
click at [81, 37] on mat-icon "arrow_back" at bounding box center [81, 39] width 7 height 7
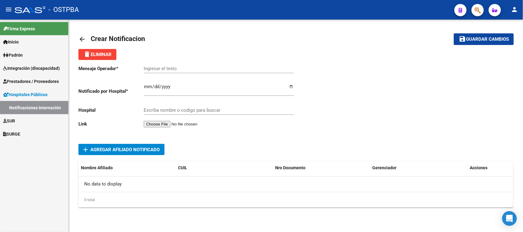
click at [146, 86] on input "Ingresar el fecha" at bounding box center [219, 89] width 150 height 10
type input "2025-10-06"
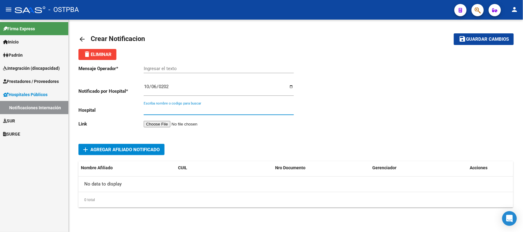
click at [151, 111] on input "Escriba nombre o codigo para buscar" at bounding box center [219, 110] width 150 height 6
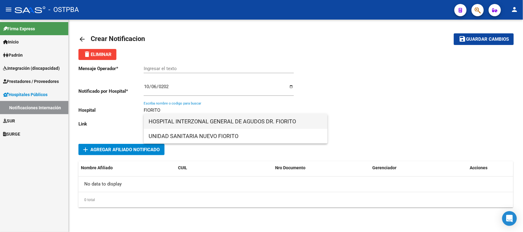
click at [181, 123] on span "HOSPITAL INTERZONAL GENERAL DE AGUDOS DR. FIORITO" at bounding box center [235, 121] width 174 height 15
type input "HOSPITAL INTERZONAL GENERAL DE AGUDOS DR. FIORITO"
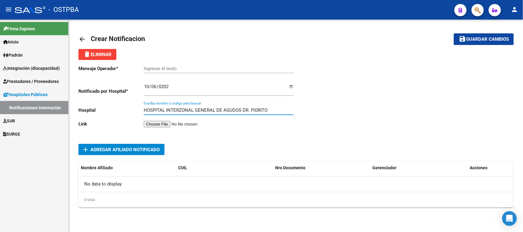
click at [176, 120] on div "HOSPITAL INTERZONAL GENERAL DE AGUDOS DR. FIORITO Escriba nombre o codigo para …" at bounding box center [219, 111] width 150 height 19
click at [175, 124] on input "file" at bounding box center [182, 124] width 77 height 6
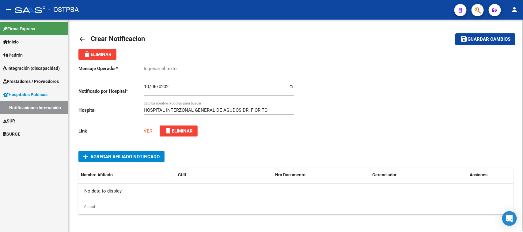
click at [103, 152] on span "add Agregar Afiliado Notificado" at bounding box center [121, 156] width 76 height 11
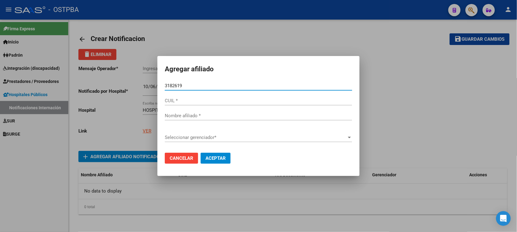
type input "31826191"
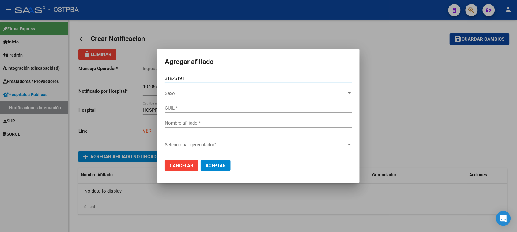
type input "20318261912"
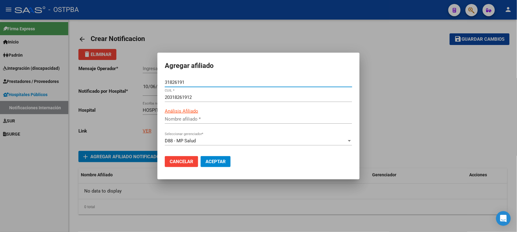
type input "HERRERA JONAS EZEQUIEL"
type input "31826191"
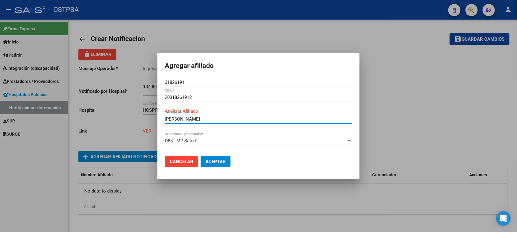
drag, startPoint x: 221, startPoint y: 119, endPoint x: 161, endPoint y: 116, distance: 59.7
click at [161, 116] on mat-dialog-content "31826191 Nro Documento * 20318261912 CUIL * ARCA Padrón Análisis Afiliado HERRE…" at bounding box center [258, 114] width 202 height 73
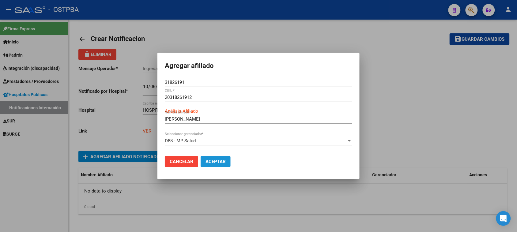
click at [211, 158] on button "Aceptar" at bounding box center [216, 161] width 30 height 11
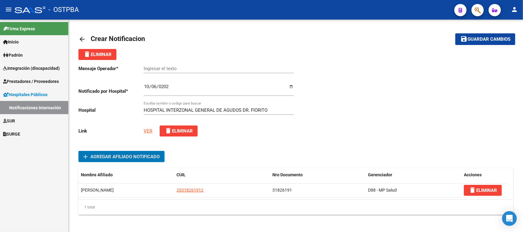
click at [175, 66] on input "Ingresar el texto" at bounding box center [219, 69] width 150 height 6
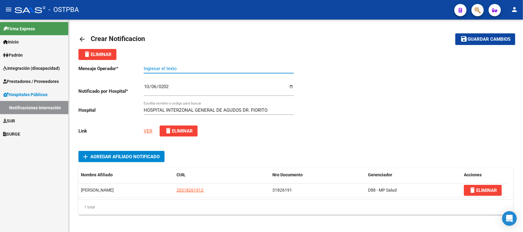
paste input "HERRERA JONAS EZEQUIEL"
type input "HERRERA JONAS EZEQUIEL"
click at [481, 37] on span "Guardar cambios" at bounding box center [488, 40] width 43 height 6
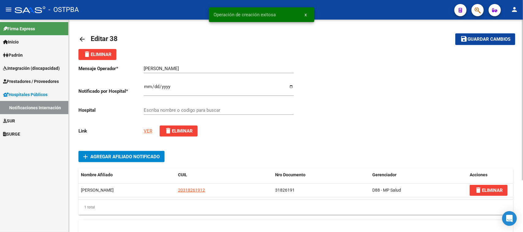
type input "HOSPITAL INTERZONAL GENERAL DE AGUDOS DR. FIORITO"
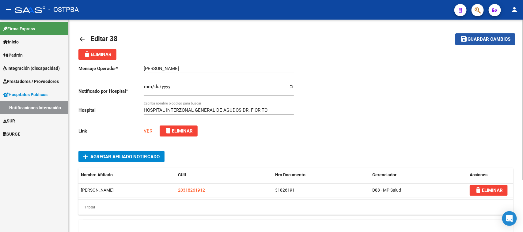
click at [496, 37] on span "Guardar cambios" at bounding box center [488, 40] width 43 height 6
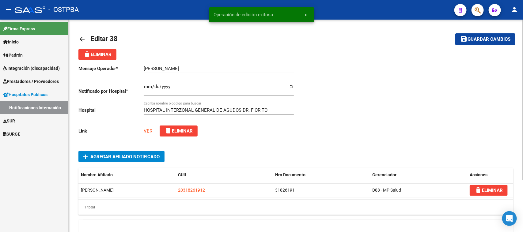
click at [81, 37] on mat-icon "arrow_back" at bounding box center [81, 39] width 7 height 7
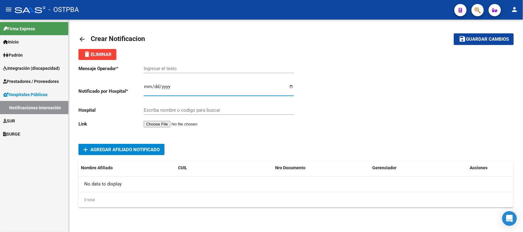
click at [147, 85] on input "Ingresar el fecha" at bounding box center [219, 89] width 150 height 10
type input "[DATE]"
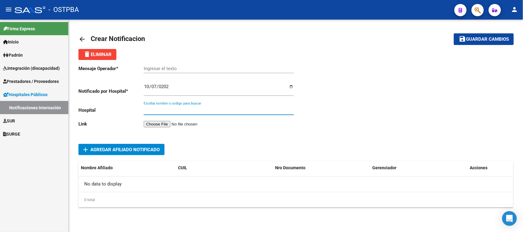
click at [182, 108] on input "Escriba nombre o codigo para buscar" at bounding box center [219, 110] width 150 height 6
click at [166, 108] on input "Escriba nombre o codigo para buscar" at bounding box center [219, 110] width 150 height 6
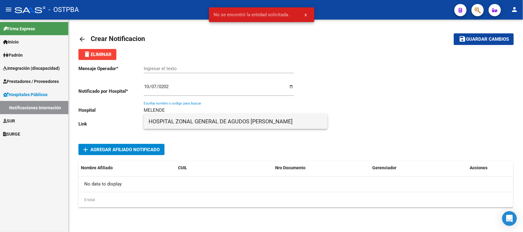
click at [218, 120] on span "HOSPITAL ZONAL GENERAL DE AGUDOS DR. LUCIO V. MELENDEZ" at bounding box center [235, 121] width 174 height 15
type input "HOSPITAL ZONAL GENERAL DE AGUDOS DR. LUCIO V. MELENDEZ"
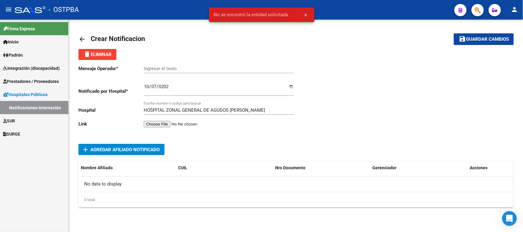
click at [159, 121] on input "file" at bounding box center [182, 124] width 77 height 6
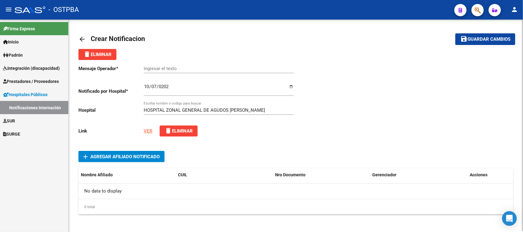
click at [107, 155] on span "Agregar Afiliado Notificado" at bounding box center [124, 157] width 69 height 6
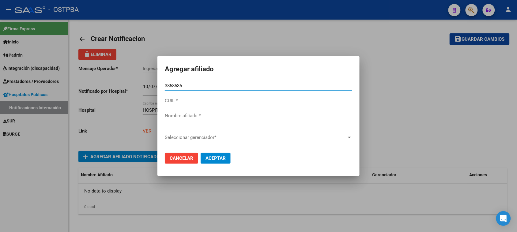
type input "38585367"
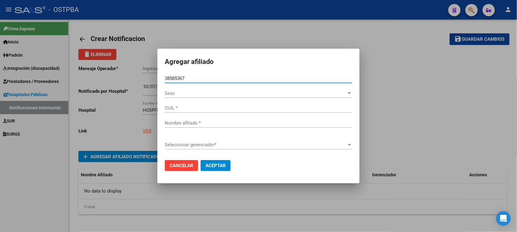
type input "27385853675"
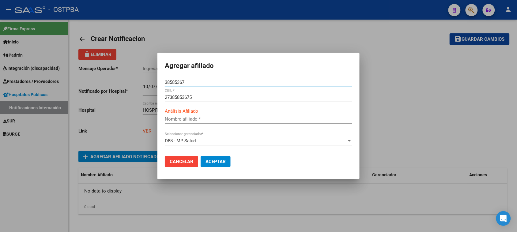
type input "ALEGRE CARLA GABRIELA"
type input "38585367"
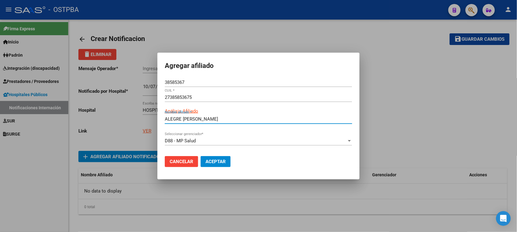
drag, startPoint x: 222, startPoint y: 119, endPoint x: 154, endPoint y: 119, distance: 68.6
click at [154, 119] on div "Agregar afiliado 38585367 Nro Documento * 27385853675 CUIL * ARCA Padrón Anális…" at bounding box center [258, 116] width 517 height 232
click at [217, 160] on span "Aceptar" at bounding box center [215, 162] width 20 height 6
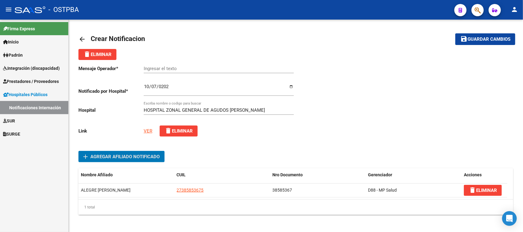
click at [166, 69] on input "Ingresar el texto" at bounding box center [219, 69] width 150 height 6
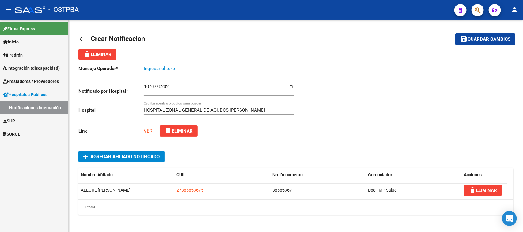
paste input "ALEGRE CARLA GABRIELA"
type input "ALEGRE CARLA GABRIELA"
click at [483, 36] on button "save Guardar cambios" at bounding box center [485, 38] width 60 height 11
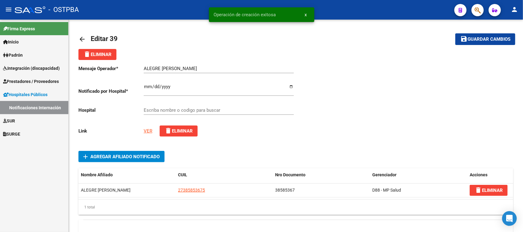
type input "HOSPITAL ZONAL GENERAL DE AGUDOS DR. LUCIO V. MELENDEZ"
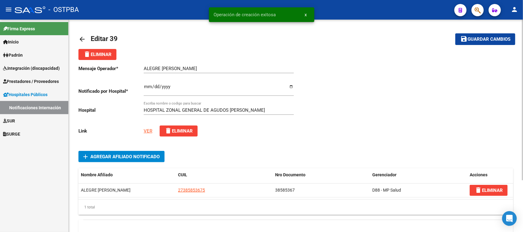
click at [80, 37] on mat-icon "arrow_back" at bounding box center [81, 39] width 7 height 7
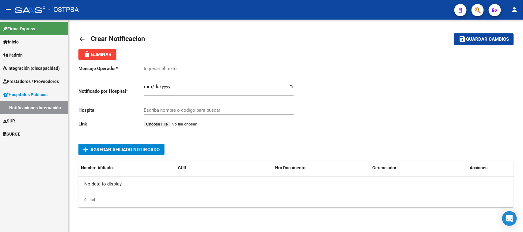
click at [318, 111] on div at bounding box center [404, 97] width 217 height 75
click at [387, 59] on div "delete Eliminar" at bounding box center [295, 54] width 434 height 11
click at [192, 38] on mat-toolbar-row "arrow_back Crear Notificacion" at bounding box center [247, 39] width 339 height 20
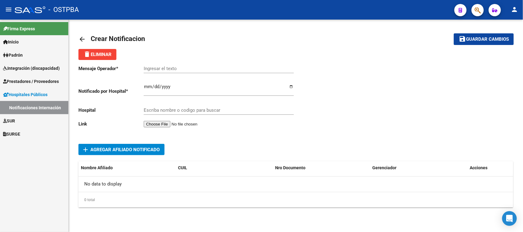
click at [192, 38] on mat-toolbar-row "arrow_back Crear Notificacion" at bounding box center [247, 39] width 339 height 20
click at [75, 30] on div "arrow_back Crear Notificacion save Guardar cambios delete Eliminar Mensaje Oper…" at bounding box center [296, 124] width 454 height 208
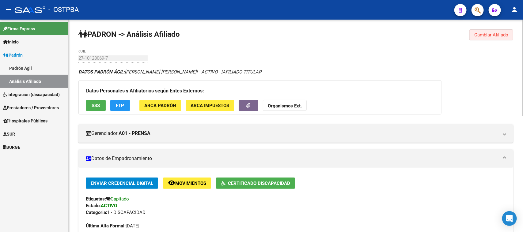
click at [478, 34] on span "Cambiar Afiliado" at bounding box center [491, 35] width 34 height 6
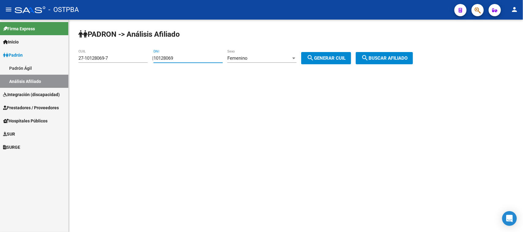
drag, startPoint x: 211, startPoint y: 54, endPoint x: 138, endPoint y: 54, distance: 72.6
click at [138, 55] on app-analisis-afiliado "PADRON -> Análisis Afiliado 27-10128069-7 CUIL | 10128069 DNI Femenino Sexo sea…" at bounding box center [247, 58] width 339 height 6
paste input "70794541"
type input "70794541"
click at [247, 59] on span "Femenino" at bounding box center [237, 58] width 20 height 6
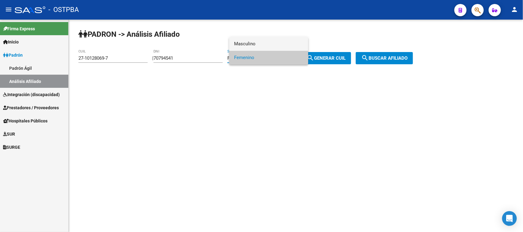
click at [244, 45] on span "Masculino" at bounding box center [268, 44] width 69 height 14
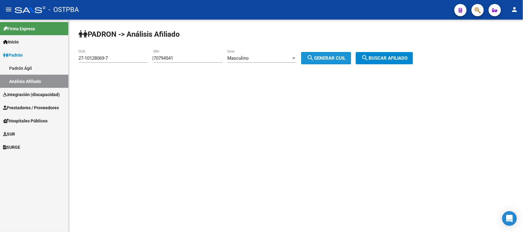
click at [328, 57] on span "search Generar CUIL" at bounding box center [325, 58] width 39 height 6
type input "23-70794541-9"
click at [377, 57] on span "search Buscar afiliado" at bounding box center [384, 58] width 46 height 6
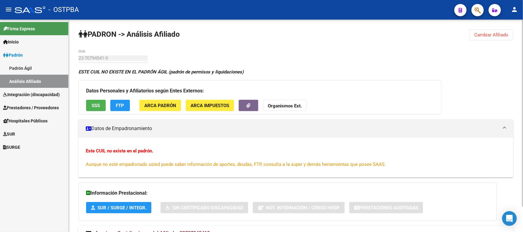
click at [74, 55] on div "PADRON -> Análisis Afiliado Cambiar Afiliado 23-70794541-9 CUIL ESTE CUIL NO EX…" at bounding box center [296, 141] width 454 height 242
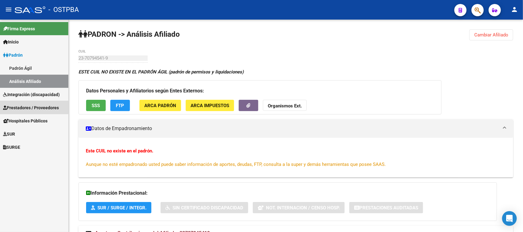
click at [23, 106] on span "Prestadores / Proveedores" at bounding box center [31, 107] width 56 height 7
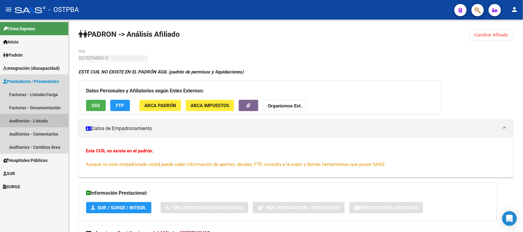
click at [23, 119] on link "Auditorías - Listado" at bounding box center [34, 120] width 68 height 13
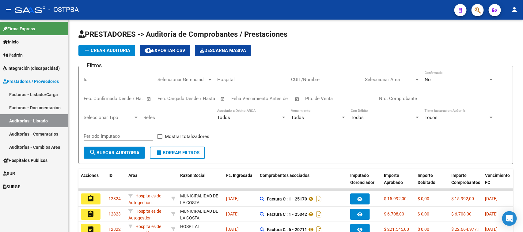
click at [20, 93] on link "Facturas - Listado/Carga" at bounding box center [34, 94] width 68 height 13
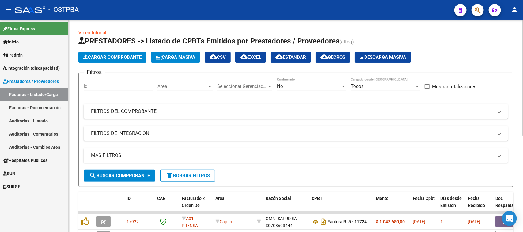
click at [99, 54] on span "Cargar Comprobante" at bounding box center [112, 57] width 58 height 6
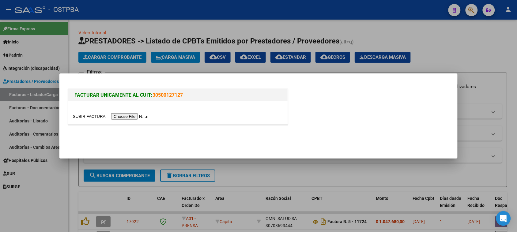
click at [131, 116] on input "file" at bounding box center [111, 116] width 77 height 6
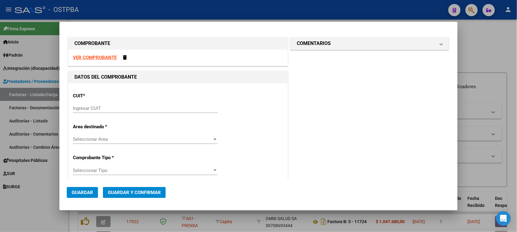
click at [79, 108] on input "Ingresar CUIT" at bounding box center [145, 109] width 145 height 6
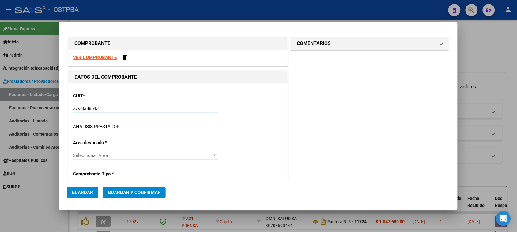
type input "27-30388543-4"
type input "2"
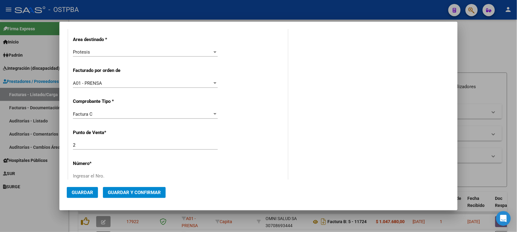
scroll to position [153, 0]
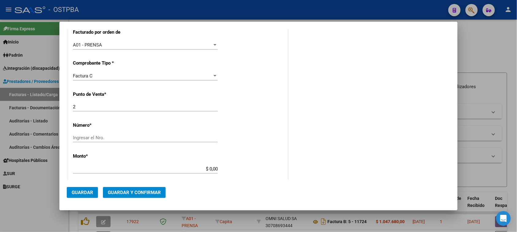
type input "27-30388543-4"
click at [126, 139] on input "Ingresar el Nro." at bounding box center [145, 138] width 145 height 6
type input "00000768"
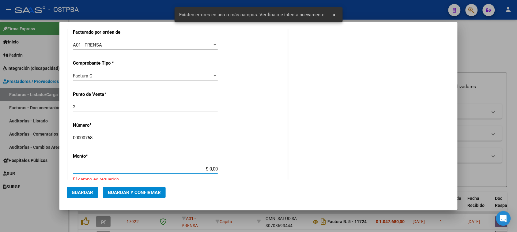
scroll to position [215, 0]
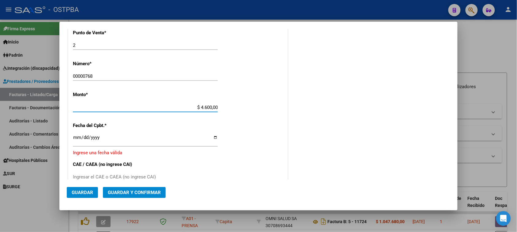
type input "$ 46.000,00"
click at [77, 137] on input "Ingresar la fecha" at bounding box center [145, 140] width 145 height 10
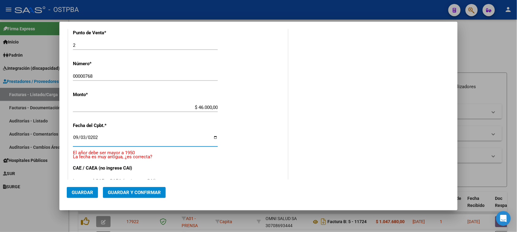
type input "[DATE]"
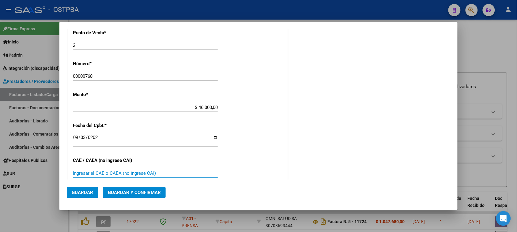
click at [74, 172] on input "Ingresar el CAE o CAEA (no ingrese CAI)" at bounding box center [145, 174] width 145 height 6
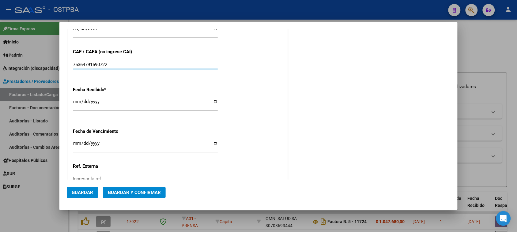
scroll to position [329, 0]
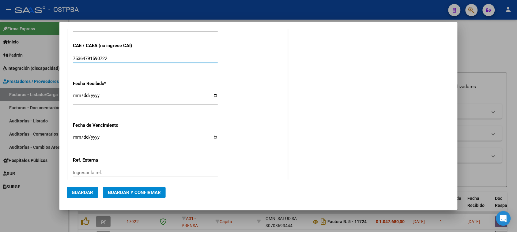
type input "75364791590722"
click at [75, 97] on input "[DATE]" at bounding box center [145, 98] width 145 height 10
type input "[DATE]"
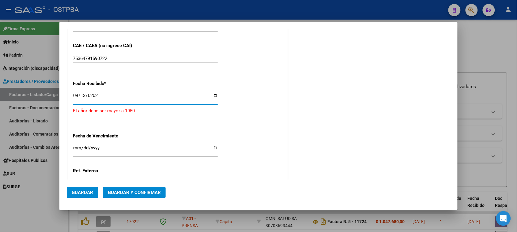
type input "[DATE]"
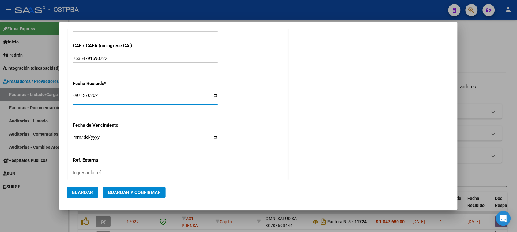
click at [80, 136] on input "Ingresar la fecha" at bounding box center [145, 140] width 145 height 10
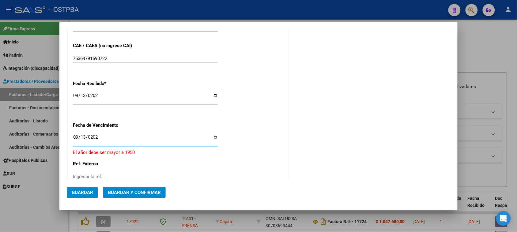
type input "[DATE]"
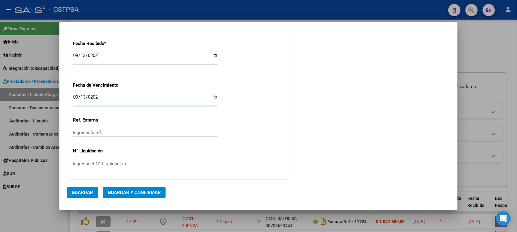
click at [138, 190] on span "Guardar y Confirmar" at bounding box center [134, 193] width 53 height 6
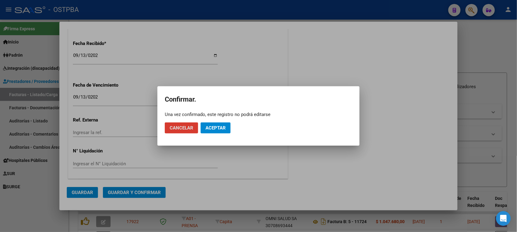
click at [208, 126] on span "Aceptar" at bounding box center [215, 128] width 20 height 6
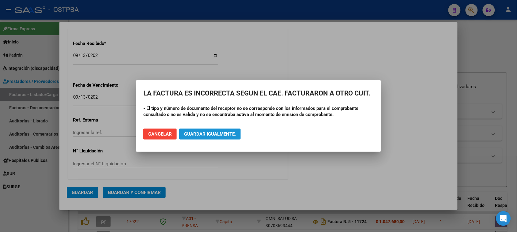
click at [206, 129] on button "Guardar igualmente." at bounding box center [210, 134] width 62 height 11
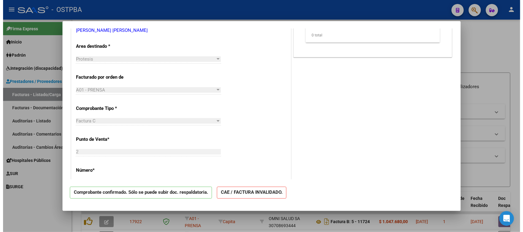
scroll to position [0, 0]
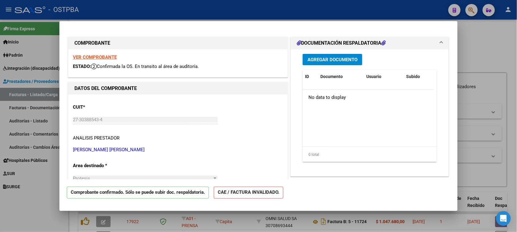
click at [332, 57] on span "Agregar Documento" at bounding box center [332, 60] width 50 height 6
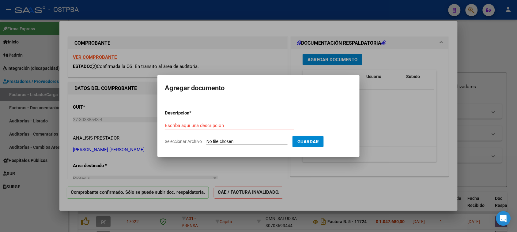
click at [219, 141] on input "Seleccionar Archivo" at bounding box center [246, 142] width 81 height 6
type input "C:\fakepath\FACTURAC 2-768.pdf"
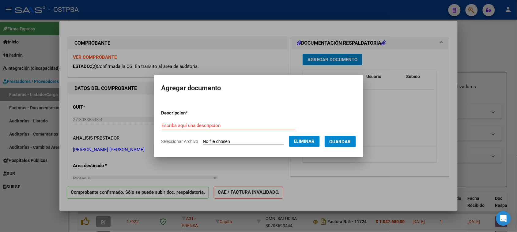
click at [166, 125] on input "Escriba aquí una descripcion" at bounding box center [228, 126] width 134 height 6
paste input "FACTURAC 2-768"
type input "FACTURAC 2-768"
click at [347, 141] on span "Guardar" at bounding box center [339, 142] width 21 height 6
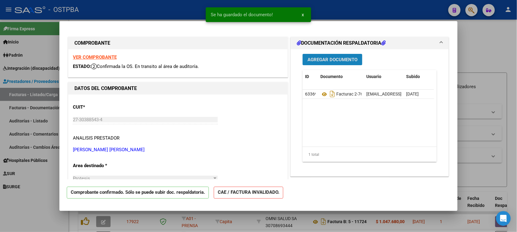
click at [319, 59] on span "Agregar Documento" at bounding box center [332, 60] width 50 height 6
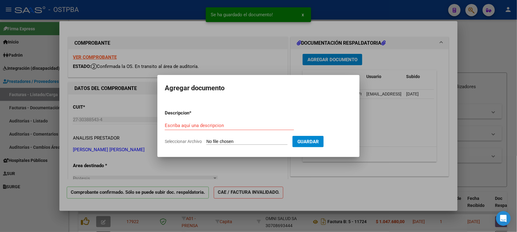
click at [230, 141] on input "Seleccionar Archivo" at bounding box center [246, 142] width 81 height 6
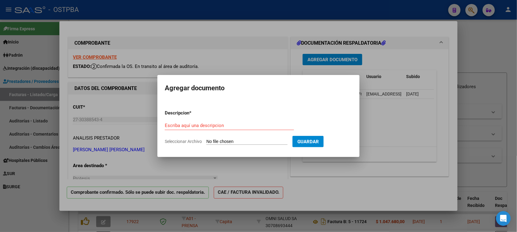
type input "C:\fakepath\EVOLUCION -RECETA [PERSON_NAME].pdf"
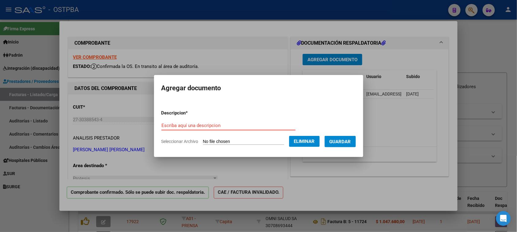
click at [161, 126] on input "Escriba aquí una descripcion" at bounding box center [228, 126] width 134 height 6
paste input "EVOLUCION -RECETA [PERSON_NAME]"
type input "EVOLUCION -RECETA [PERSON_NAME]"
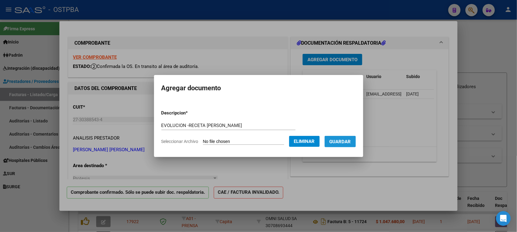
click at [346, 142] on span "Guardar" at bounding box center [339, 142] width 21 height 6
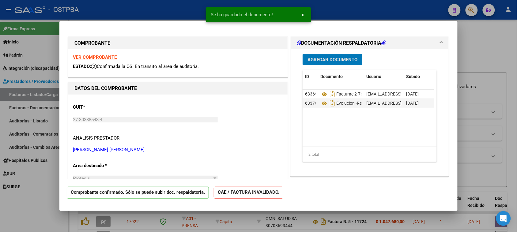
click at [324, 56] on button "Agregar Documento" at bounding box center [332, 59] width 60 height 11
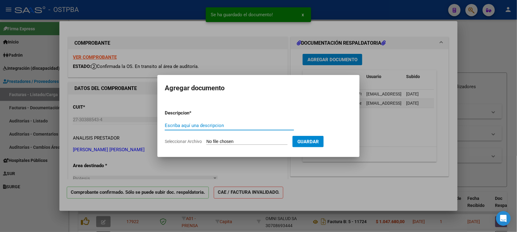
click at [225, 139] on input "Seleccionar Archivo" at bounding box center [246, 142] width 81 height 6
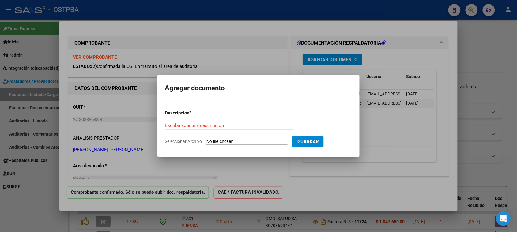
type input "C:\fakepath\EVOLUCION -RECETA [PERSON_NAME].pdf"
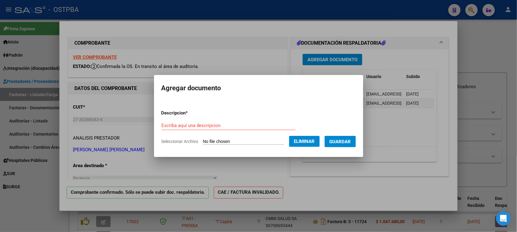
click at [166, 126] on input "Escriba aquí una descripcion" at bounding box center [228, 126] width 134 height 6
paste input "EVOLUCION -RECETA [PERSON_NAME]"
type input "EVOLUCION -RECETA [PERSON_NAME]"
click at [342, 144] on span "Guardar" at bounding box center [339, 142] width 21 height 6
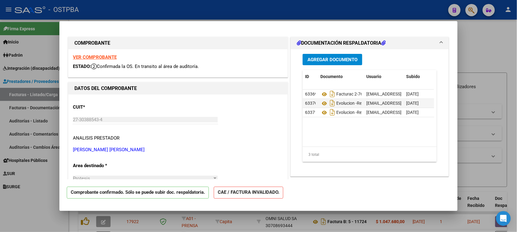
click at [485, 46] on div at bounding box center [258, 116] width 517 height 232
type input "$ 0,00"
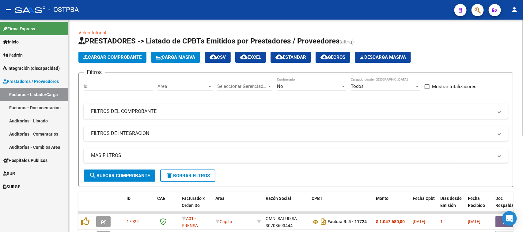
click at [120, 55] on span "Cargar Comprobante" at bounding box center [112, 57] width 58 height 6
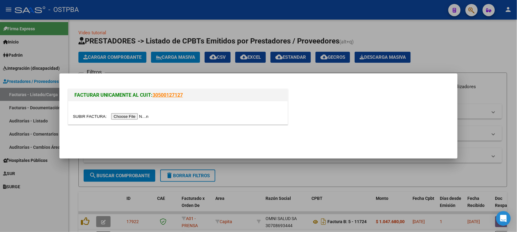
click at [126, 116] on input "file" at bounding box center [111, 116] width 77 height 6
click at [484, 48] on div at bounding box center [258, 116] width 517 height 232
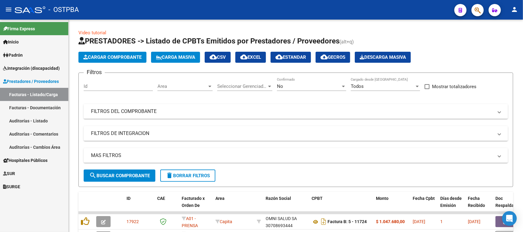
click at [17, 119] on link "Auditorías - Listado" at bounding box center [34, 120] width 68 height 13
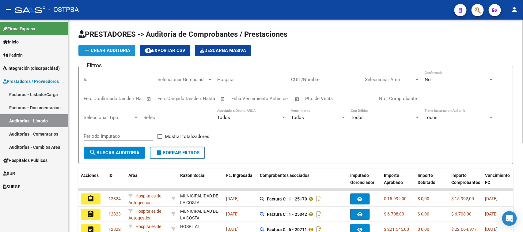
click at [111, 48] on span "add Crear Auditoría" at bounding box center [106, 51] width 47 height 6
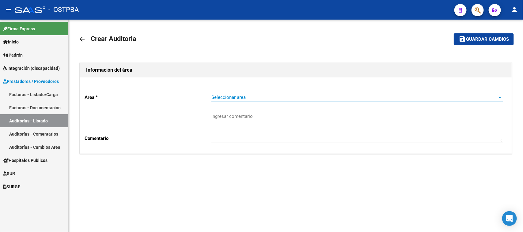
click at [226, 97] on span "Seleccionar area" at bounding box center [354, 98] width 286 height 6
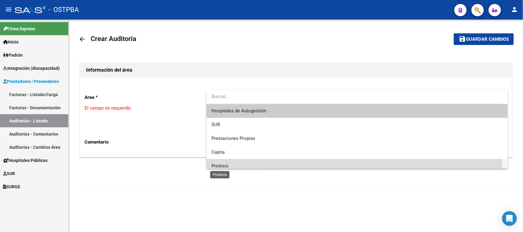
click at [225, 164] on span "Protesis" at bounding box center [219, 166] width 17 height 6
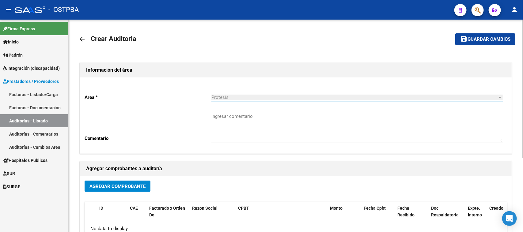
click at [112, 184] on span "Agregar Comprobante" at bounding box center [117, 187] width 56 height 6
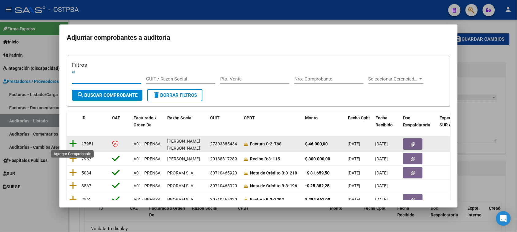
click at [72, 141] on icon at bounding box center [73, 143] width 8 height 9
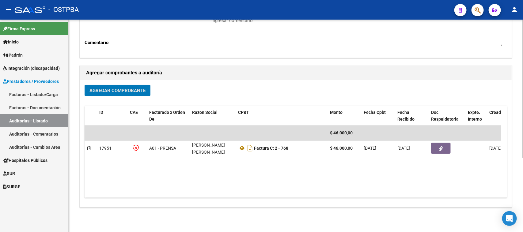
scroll to position [114, 0]
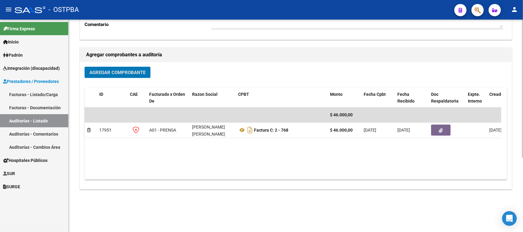
click at [106, 70] on span "Agregar Comprobante" at bounding box center [117, 73] width 56 height 6
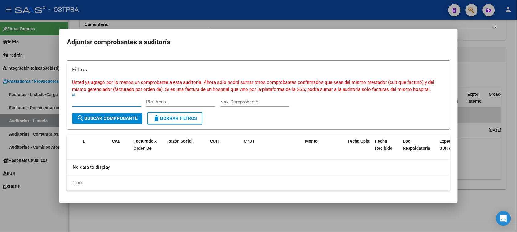
click at [109, 115] on button "search Buscar Comprobante" at bounding box center [107, 118] width 70 height 11
click at [484, 47] on div at bounding box center [258, 116] width 517 height 232
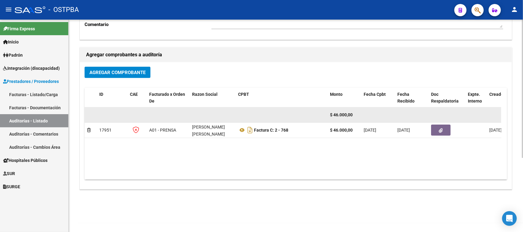
scroll to position [0, 0]
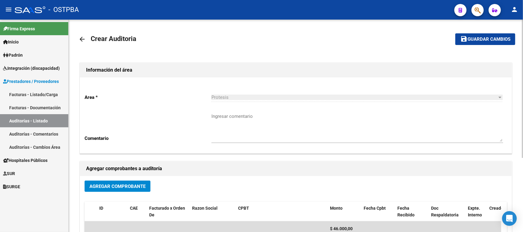
click at [471, 38] on span "Guardar cambios" at bounding box center [488, 40] width 43 height 6
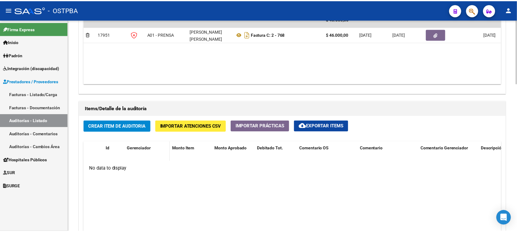
scroll to position [383, 0]
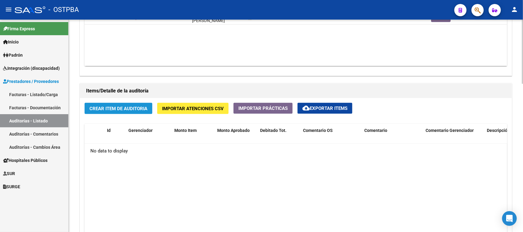
click at [120, 107] on span "Crear Item de Auditoria" at bounding box center [118, 109] width 58 height 6
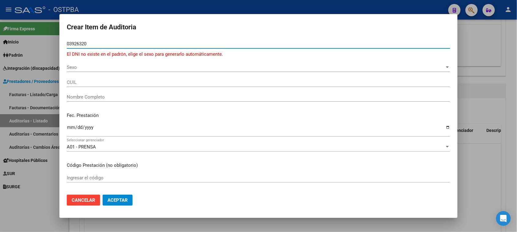
click at [82, 44] on input "03926320" at bounding box center [258, 44] width 383 height 6
type input "03926360"
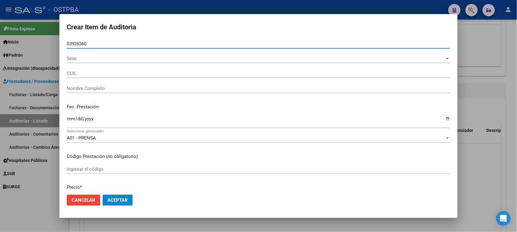
type input "27039263608"
type input "[PERSON_NAME]"
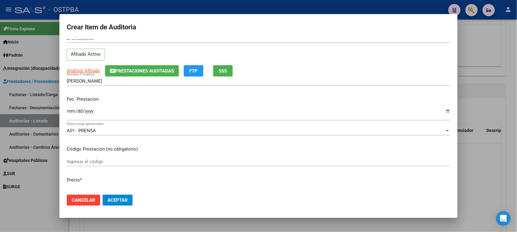
scroll to position [38, 0]
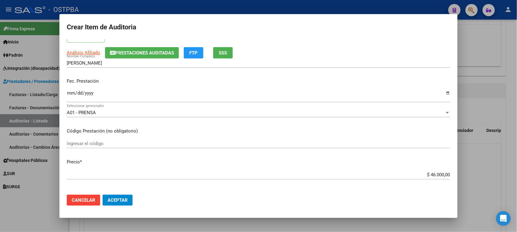
type input "03926360"
click at [70, 93] on input "Ingresar la fecha" at bounding box center [258, 96] width 383 height 10
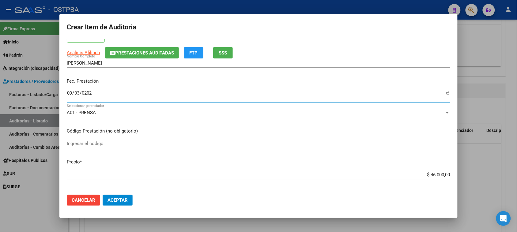
type input "[DATE]"
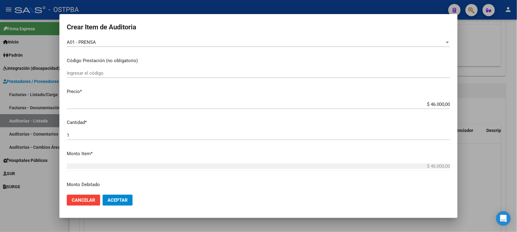
scroll to position [115, 0]
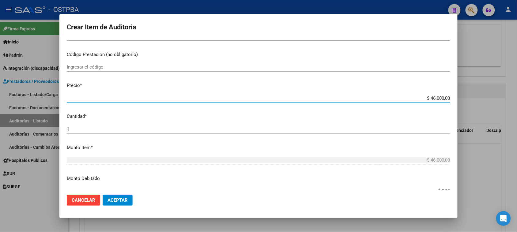
click at [427, 97] on input "$ 46.000,00" at bounding box center [258, 99] width 383 height 6
type input "$ 6.000,00"
type input "$ 20,00"
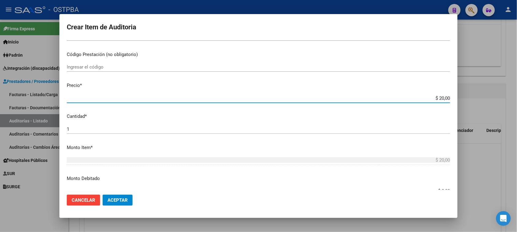
type input "$ 320,00"
type input "$ 20,00"
type input "$ 230,00"
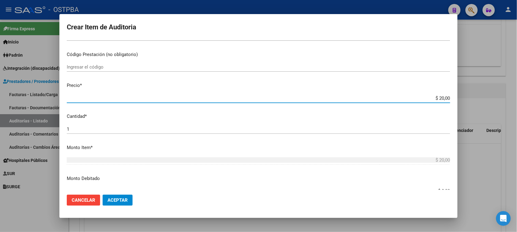
type input "$ 230,00"
type input "$ 2.300,00"
type input "$ 23.000,00"
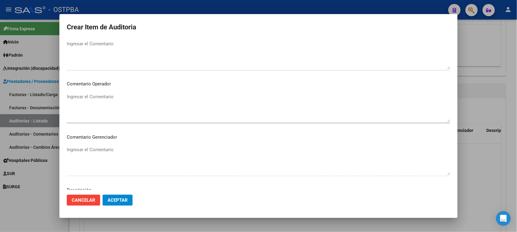
scroll to position [306, 0]
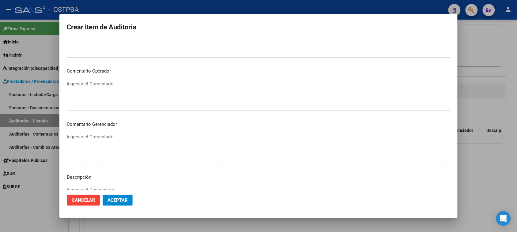
click at [76, 83] on textarea "Ingresar el Comentario" at bounding box center [258, 95] width 383 height 29
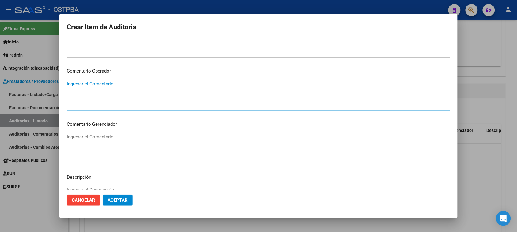
paste textarea "PAGO DE PSICOLOGIA DEL MES DE [DATE] POR 1 CONSULTA ´POR MES PARA LA PACIENTE […"
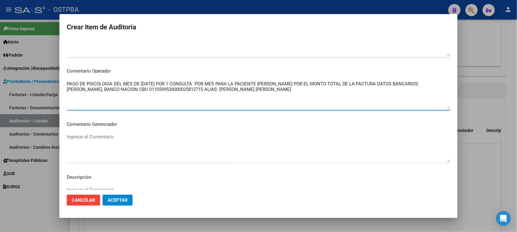
click at [141, 81] on textarea "PAGO DE PSICOLOGIA DEL MES DE [DATE] POR 1 CONSULTA ´POR MES PARA LA PACIENTE […" at bounding box center [258, 95] width 383 height 29
click at [304, 84] on textarea "PAGO DE PSICOLOGIA DEL MES [PERSON_NAME][DATE] POR 1 CONSULTA ´POR MES PARA LA …" at bounding box center [258, 95] width 383 height 29
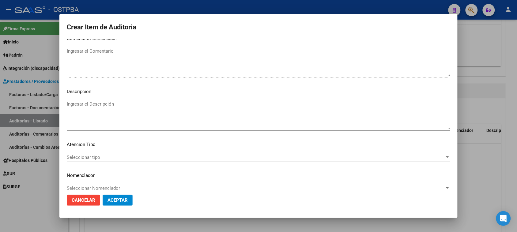
scroll to position [400, 0]
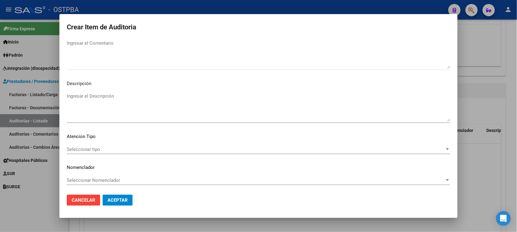
type textarea "PAGO DE PSICOLOGIA DEL MES [PERSON_NAME][DATE] POR 1 CONSULTA ´POR MES PARA LA …"
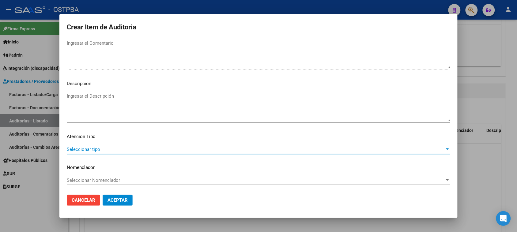
click at [74, 147] on span "Seleccionar tipo" at bounding box center [256, 150] width 378 height 6
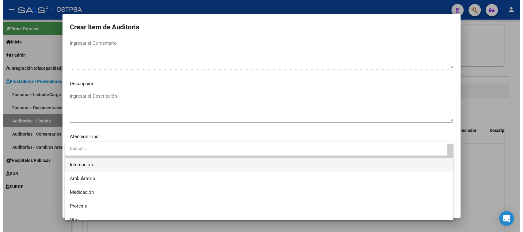
scroll to position [18, 0]
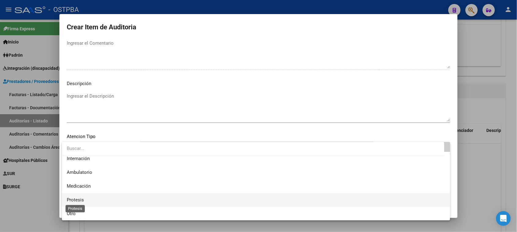
click at [70, 198] on span "Protesis" at bounding box center [75, 200] width 17 height 6
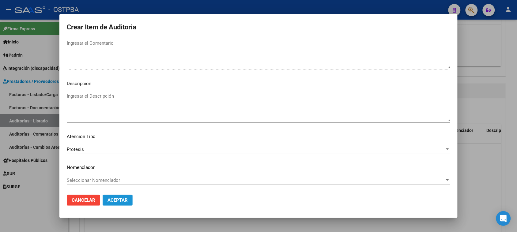
click at [124, 199] on span "Aceptar" at bounding box center [117, 200] width 20 height 6
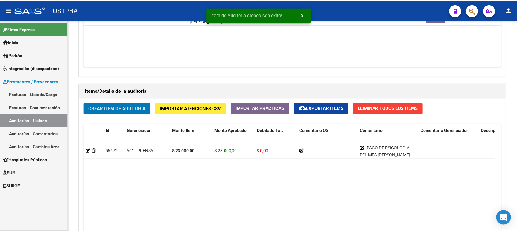
scroll to position [383, 0]
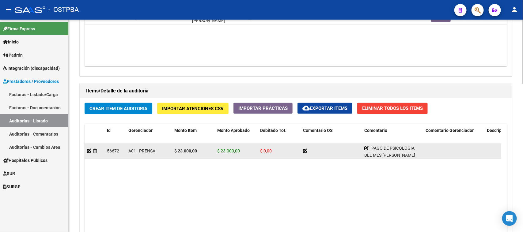
click at [305, 151] on icon at bounding box center [305, 151] width 4 height 4
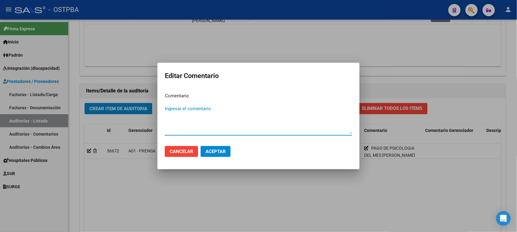
click at [187, 152] on span "Cancelar" at bounding box center [182, 152] width 24 height 6
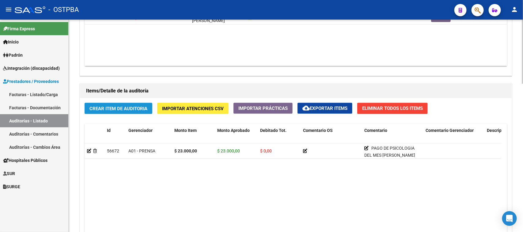
click at [114, 106] on span "Crear Item de Auditoria" at bounding box center [118, 109] width 58 height 6
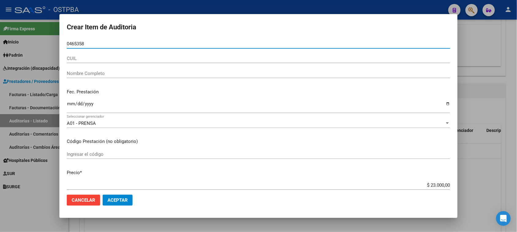
type input "04653585"
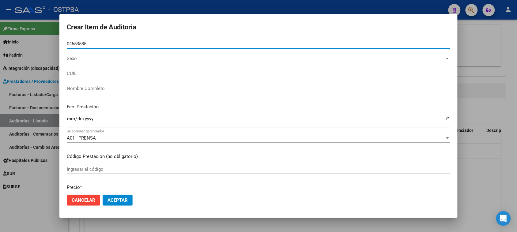
type input "27046535850"
type input "[PERSON_NAME]"
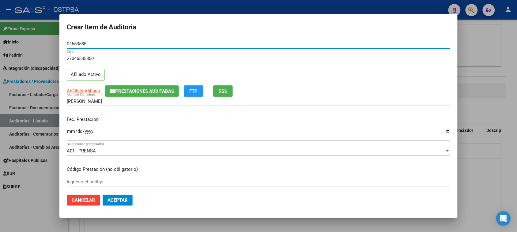
type input "04653585"
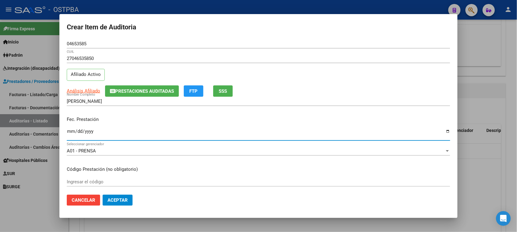
click at [71, 131] on input "Ingresar la fecha" at bounding box center [258, 134] width 383 height 10
type input "[DATE]"
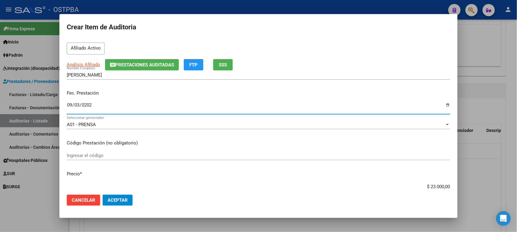
scroll to position [38, 0]
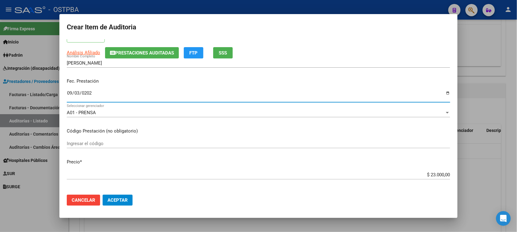
click at [87, 145] on input "Ingresar el código" at bounding box center [258, 144] width 383 height 6
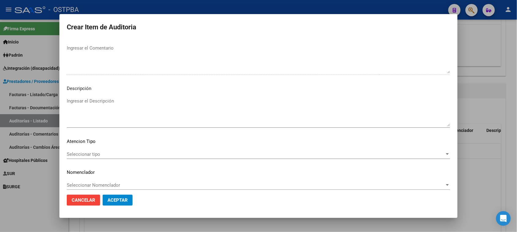
scroll to position [400, 0]
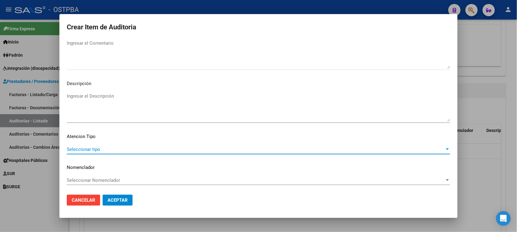
click at [90, 151] on span "Seleccionar tipo" at bounding box center [256, 150] width 378 height 6
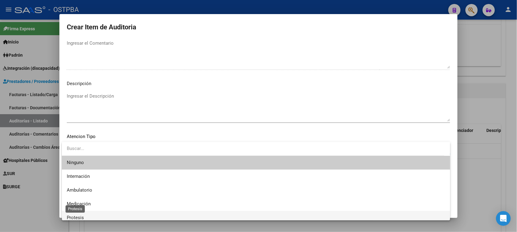
click at [79, 217] on span "Protesis" at bounding box center [75, 218] width 17 height 6
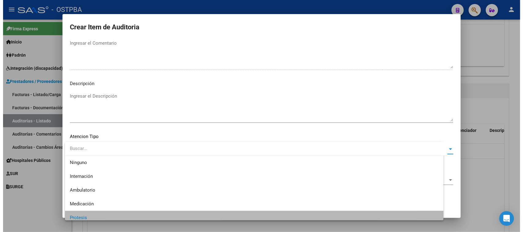
scroll to position [4, 0]
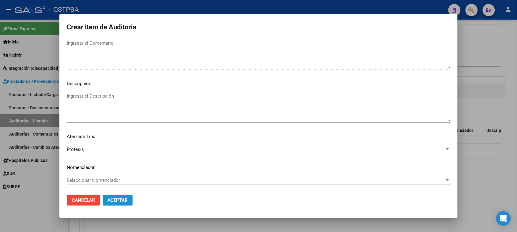
click at [118, 199] on span "Aceptar" at bounding box center [117, 200] width 20 height 6
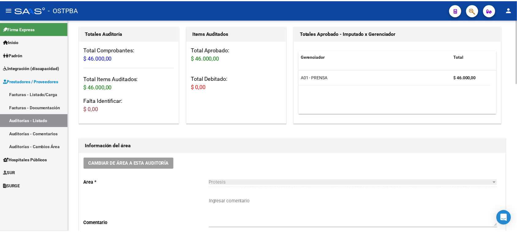
scroll to position [0, 0]
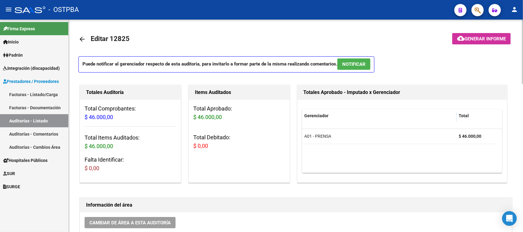
click at [471, 34] on button "cloud_download Generar informe" at bounding box center [481, 38] width 58 height 11
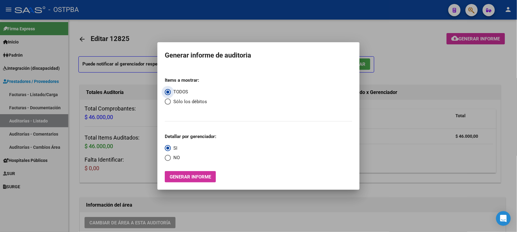
click at [189, 172] on button "Generar informe" at bounding box center [190, 176] width 51 height 11
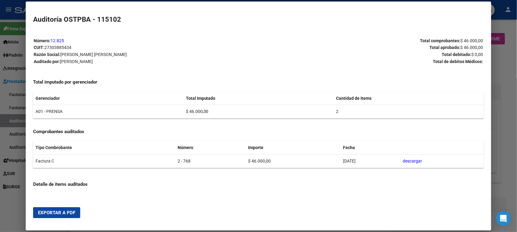
click at [64, 212] on span "Exportar a PDF" at bounding box center [56, 213] width 37 height 6
